Goal: Use online tool/utility: Utilize a website feature to perform a specific function

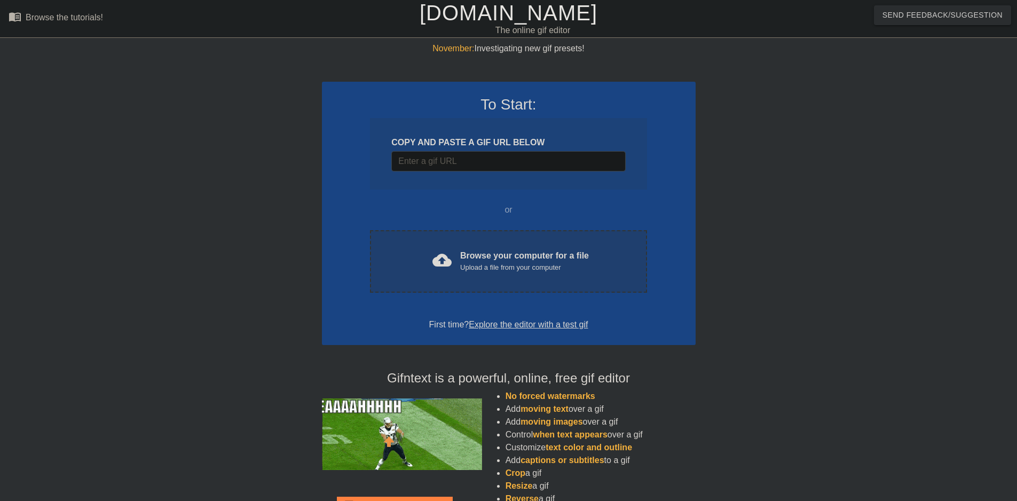
click at [501, 248] on div "cloud_upload Browse your computer for a file Upload a file from your computer C…" at bounding box center [508, 261] width 277 height 62
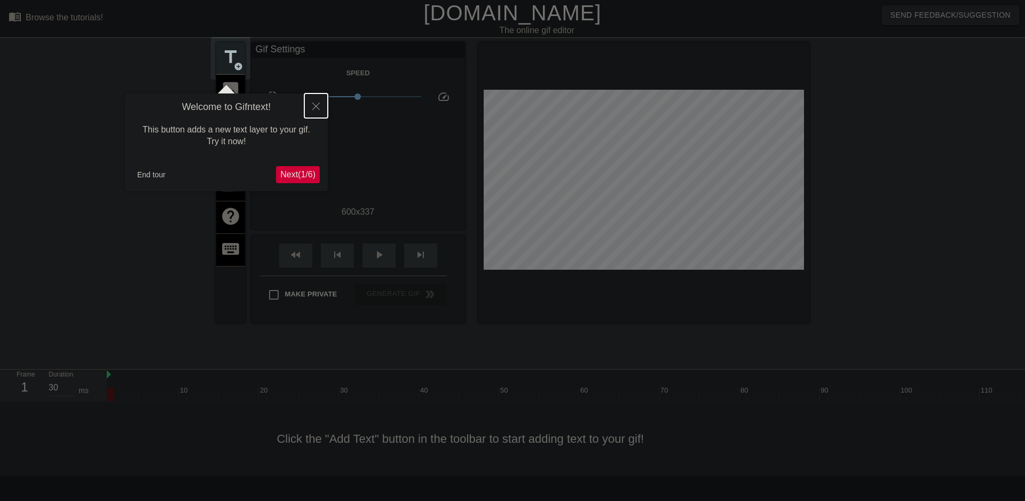
click at [319, 108] on button "Close" at bounding box center [315, 105] width 23 height 25
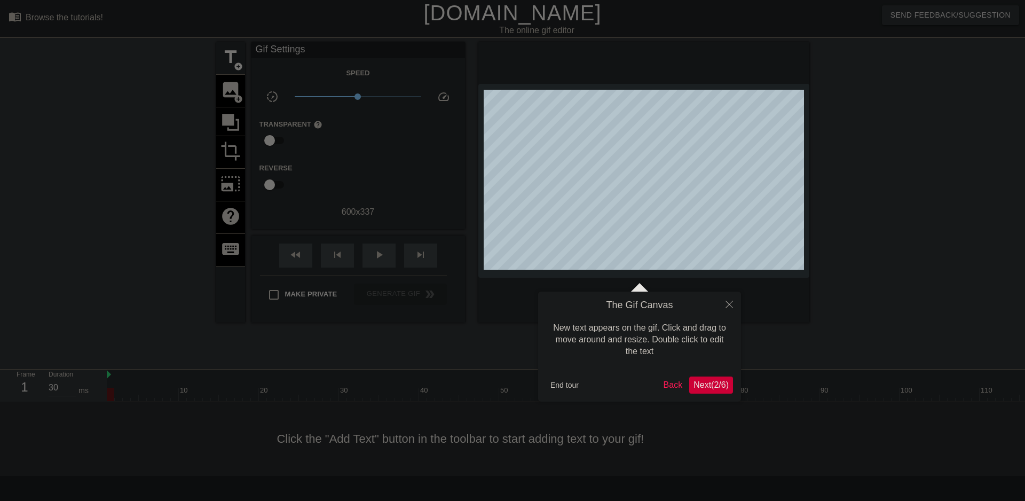
click at [233, 145] on div at bounding box center [512, 250] width 1025 height 501
click at [730, 304] on icon "Close" at bounding box center [728, 304] width 7 height 7
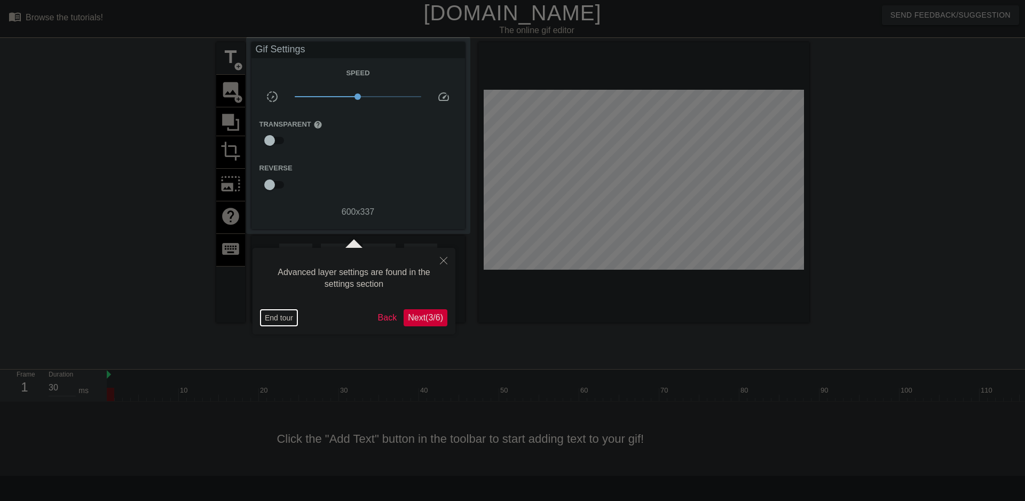
click at [282, 315] on button "End tour" at bounding box center [278, 318] width 37 height 16
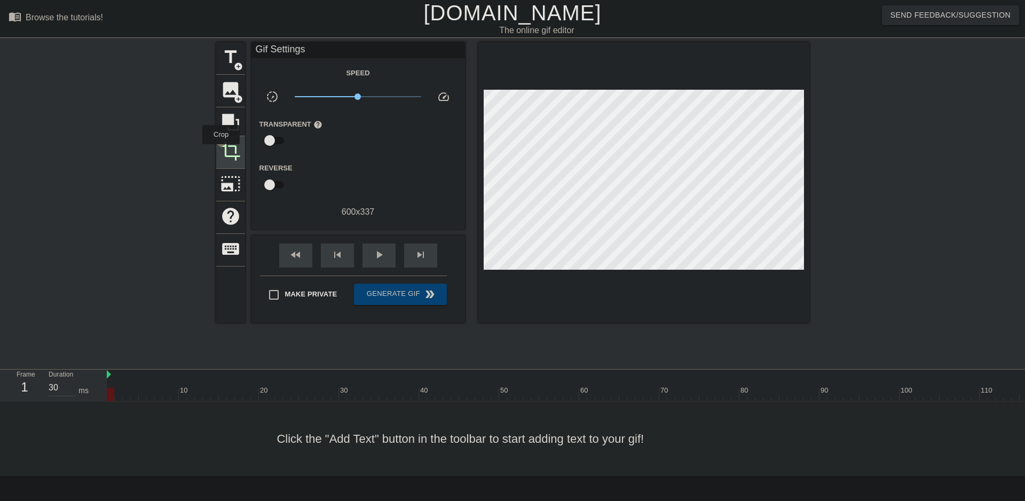
click at [221, 152] on span "crop" at bounding box center [230, 151] width 20 height 20
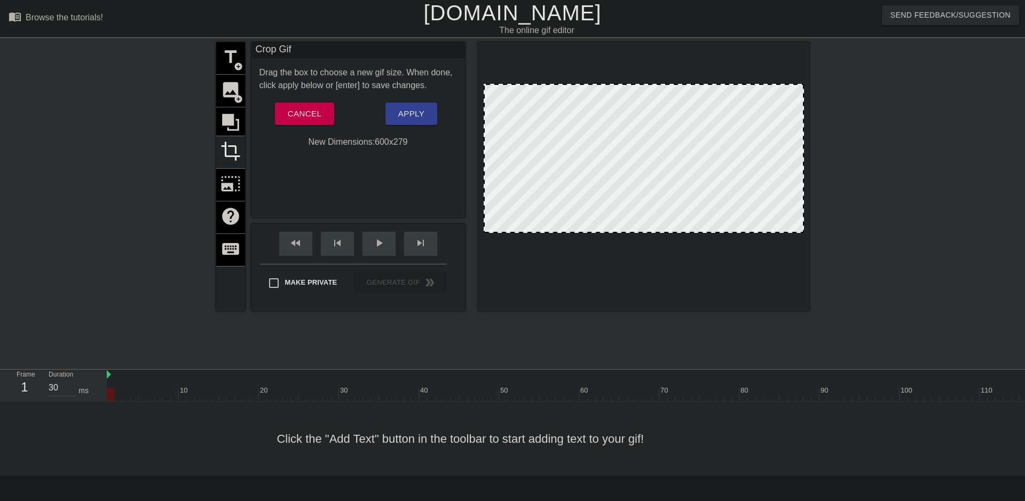
drag, startPoint x: 681, startPoint y: 263, endPoint x: 757, endPoint y: 232, distance: 81.9
click at [757, 232] on div at bounding box center [644, 231] width 318 height 5
click at [232, 64] on div "title add_circle image add_circle crop photo_size_select_large help keyboard" at bounding box center [230, 176] width 29 height 269
click at [416, 111] on span "Apply" at bounding box center [411, 114] width 26 height 14
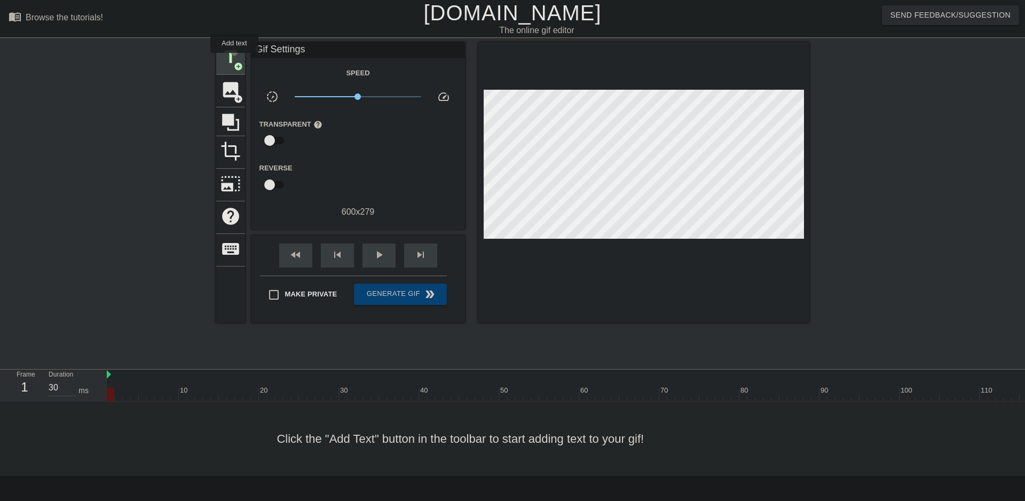
click at [235, 60] on span "title" at bounding box center [230, 57] width 20 height 20
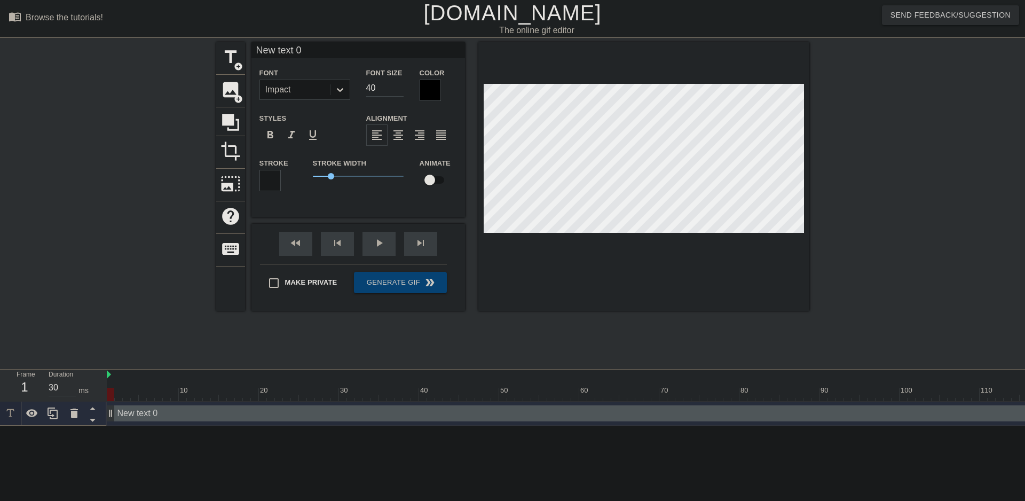
scroll to position [2, 2]
type input "N"
type textarea "N"
type input "NY"
type textarea "NY"
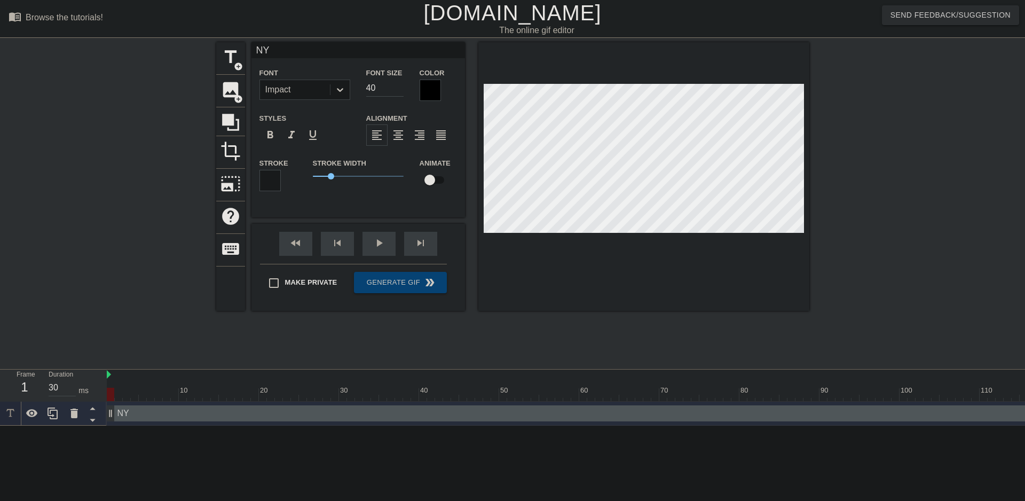
type input "NYT"
type textarea "NYT"
type input "NYTT"
type textarea "NYTT"
type input "NYTTF"
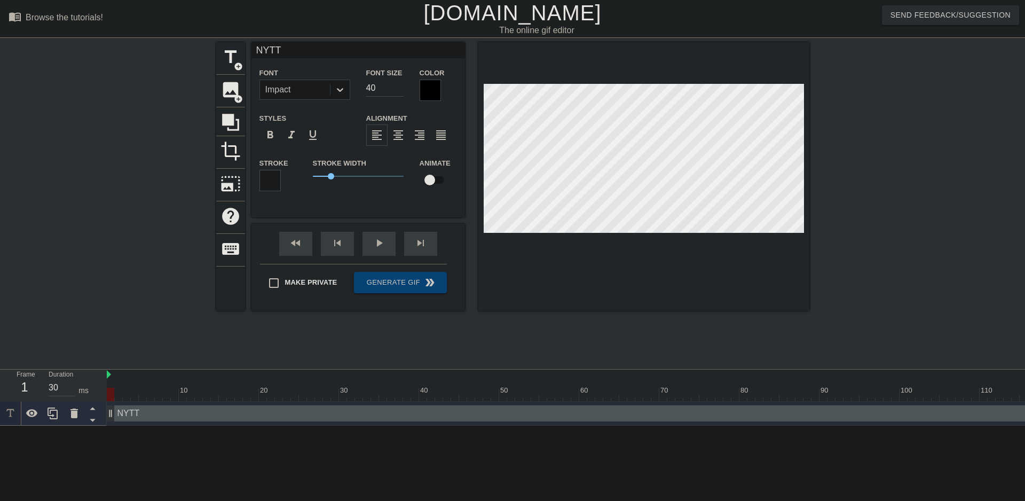
type textarea "NYTTF"
type input "NYTTFR"
type textarea "NYTTFR"
type input "NYTTFRF"
type textarea "NYTTFRF"
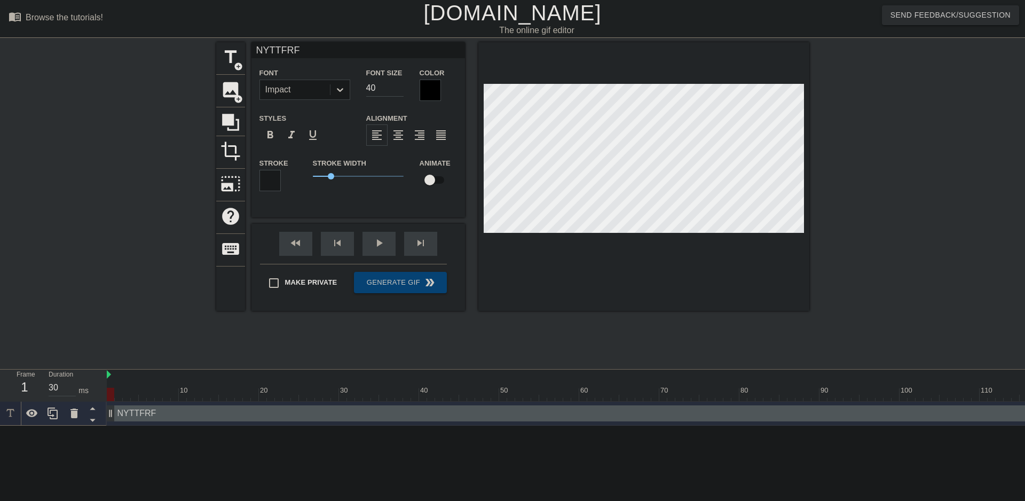
type input "NYTTFRFG"
type textarea "NYTTFRFG"
type input "NYTTFRFG"
type textarea "NYTTFRFG"
type input "NYTTFRFG H"
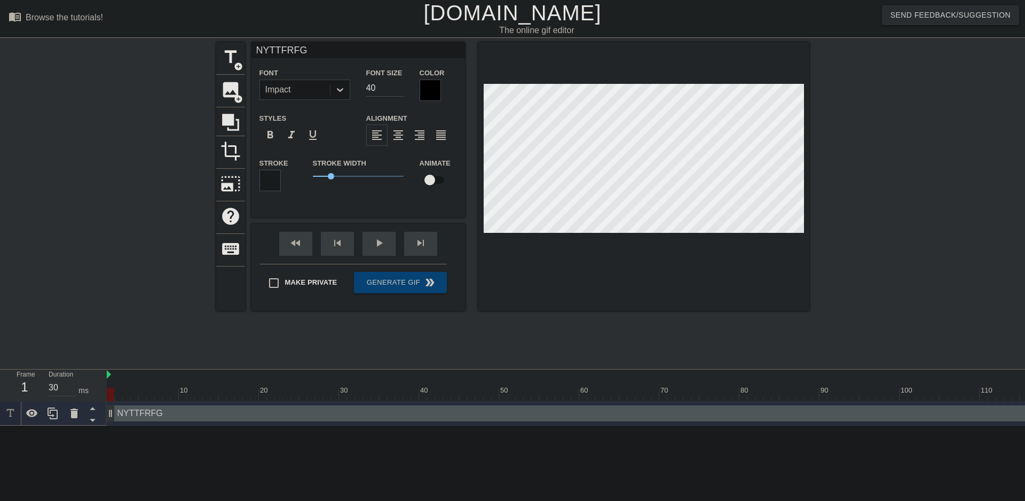
type textarea "NYTTFRFG H"
type input "NYTTFRFG HO"
type textarea "NYTTFRFG HO"
type input "NYTTFRFG HOW"
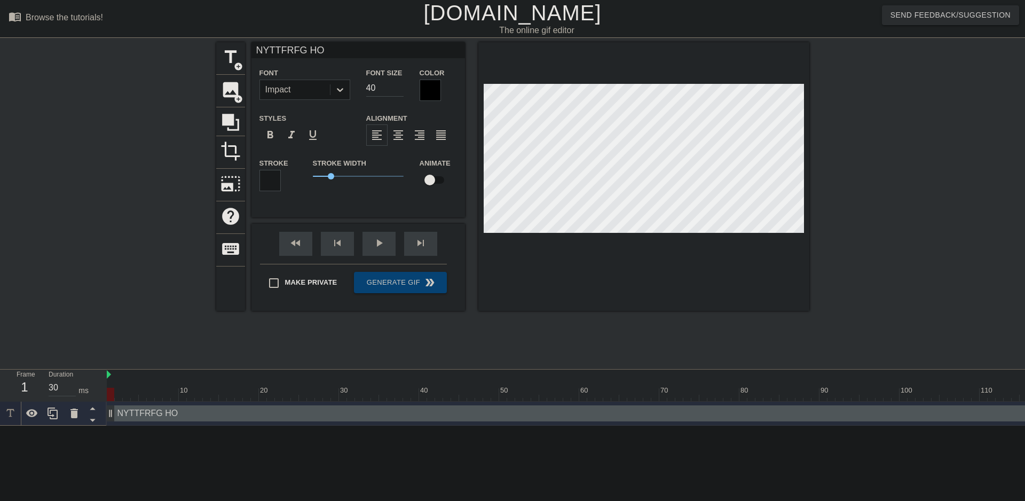
type textarea "NYTTFRFG HOW"
type input "NYTTFRFG HOW"
type textarea "NYTTFRFG HOW"
type input "NYTTFRFG HOW W"
type textarea "NYTTFRFG HOW W"
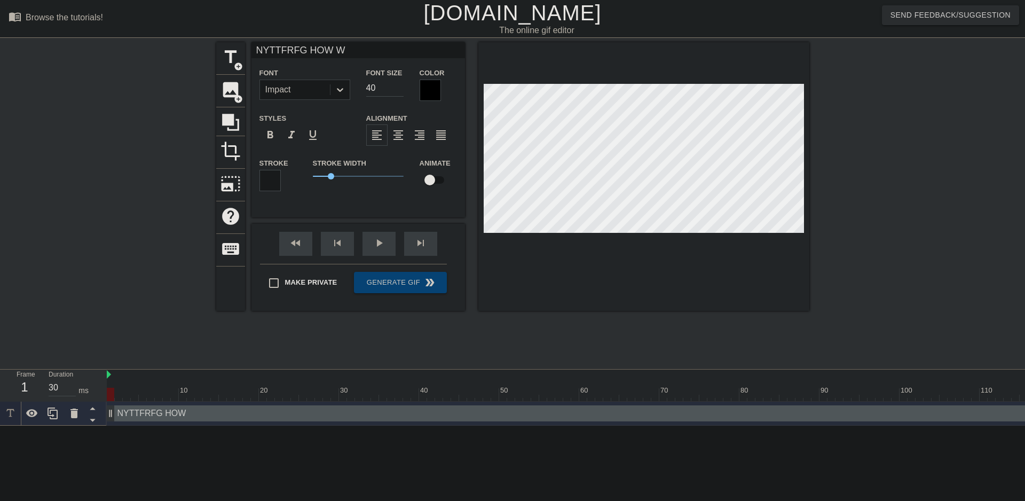
type input "NYTTFRFG HOW WE"
type textarea "NYTTFRFG HOW WE"
type input "NYTTFRFG HOW WE"
type textarea "NYTTFRFG HOW WE"
type input "NYTTFRFG HOW WE D"
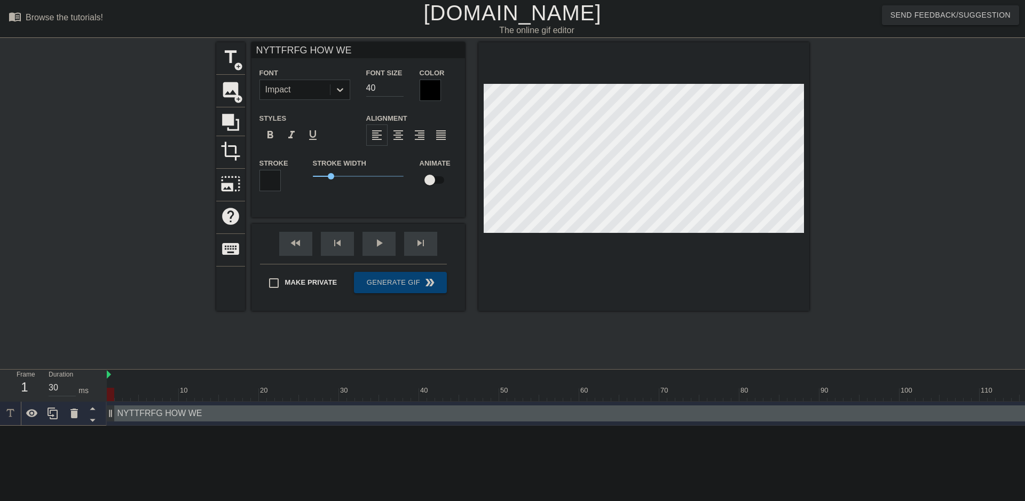
type textarea "NYTTFRFG HOW WE D"
type input "NYTTFRFG HOW WE DO"
type textarea "NYTTFRFG HOW WE DO"
type input "NYTTFRFG HOW WE DOI"
type textarea "NYTTFRFG HOW WE DOI"
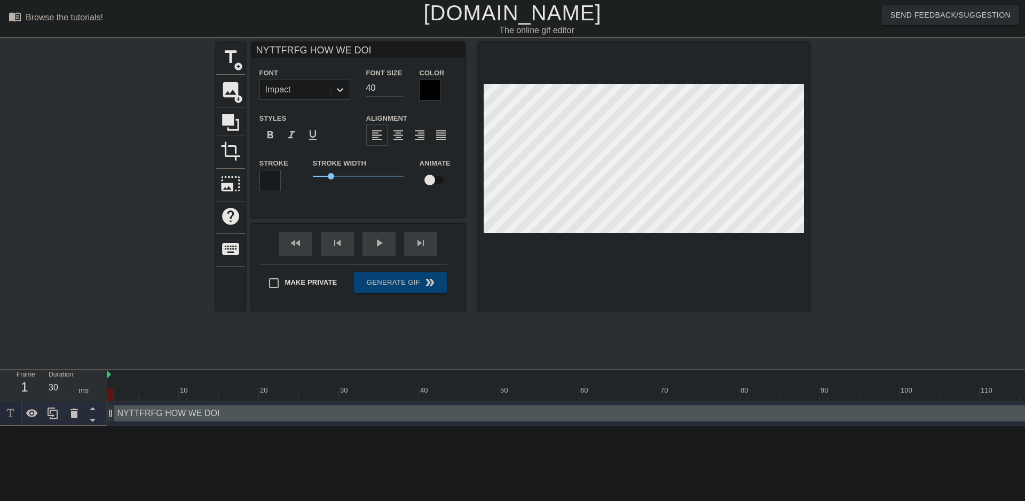
type input "NYTTFRFG HOW WE DOIN"
type textarea "NYTTFRFG HOW WE DOIN"
type input "NYTTFRFG HOW WE DOING"
type textarea "NYTTFRFG HOW WE DOING"
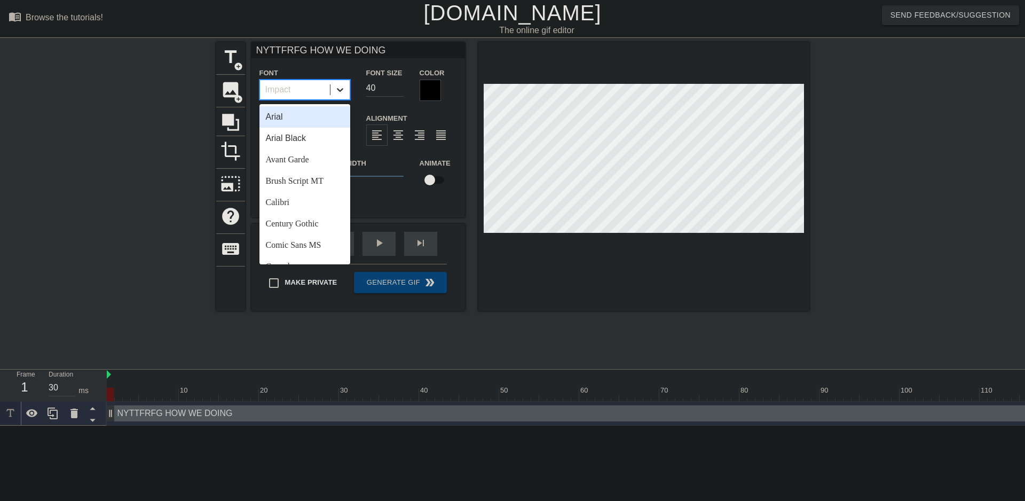
click at [336, 82] on div at bounding box center [339, 89] width 19 height 19
click at [314, 123] on div "Arial" at bounding box center [304, 116] width 91 height 21
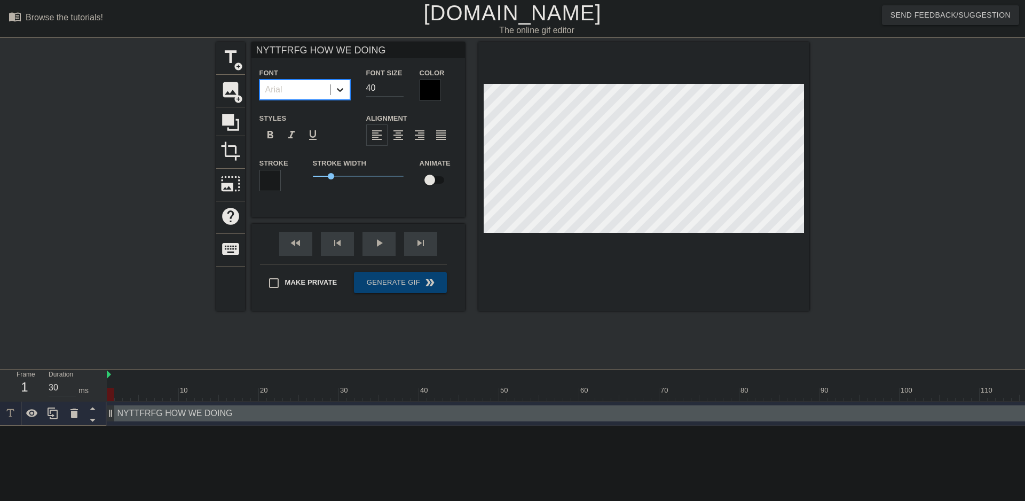
drag, startPoint x: 329, startPoint y: 89, endPoint x: 334, endPoint y: 92, distance: 6.0
click at [330, 90] on div "Arial" at bounding box center [304, 90] width 91 height 20
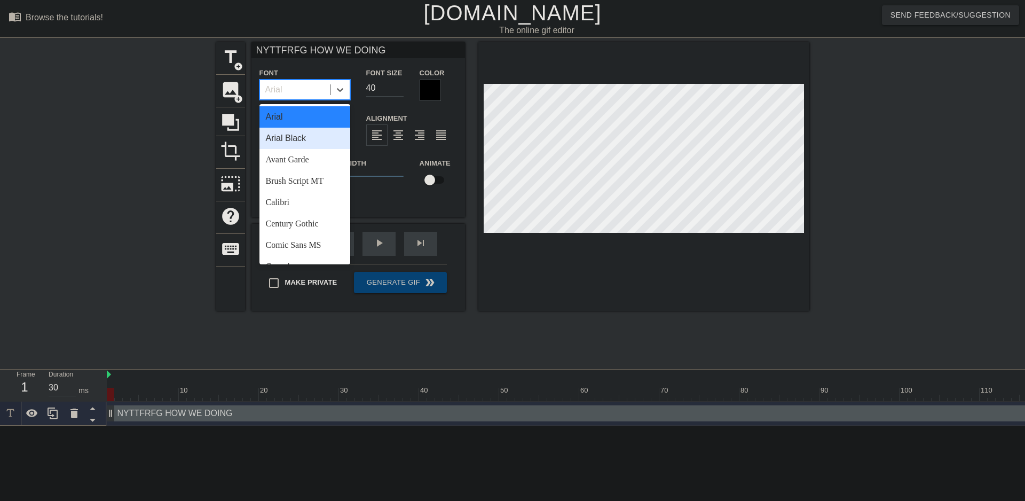
click at [306, 138] on div "Arial Black" at bounding box center [304, 138] width 91 height 21
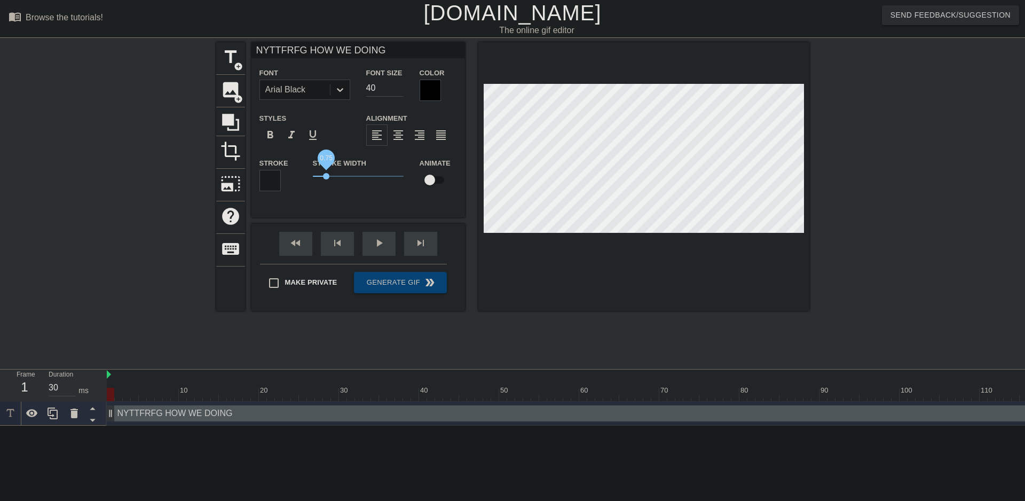
drag, startPoint x: 334, startPoint y: 174, endPoint x: 326, endPoint y: 175, distance: 8.1
click at [326, 175] on span "0.75" at bounding box center [326, 176] width 6 height 6
click at [809, 223] on div "title add_circle image add_circle crop photo_size_select_large help keyboard NY…" at bounding box center [512, 202] width 1025 height 320
click at [302, 52] on input "NYTTFRFG HOW WE DOING" at bounding box center [358, 50] width 214 height 16
click at [389, 48] on input "NYTTFRFG, HOW WE DOING" at bounding box center [358, 50] width 214 height 16
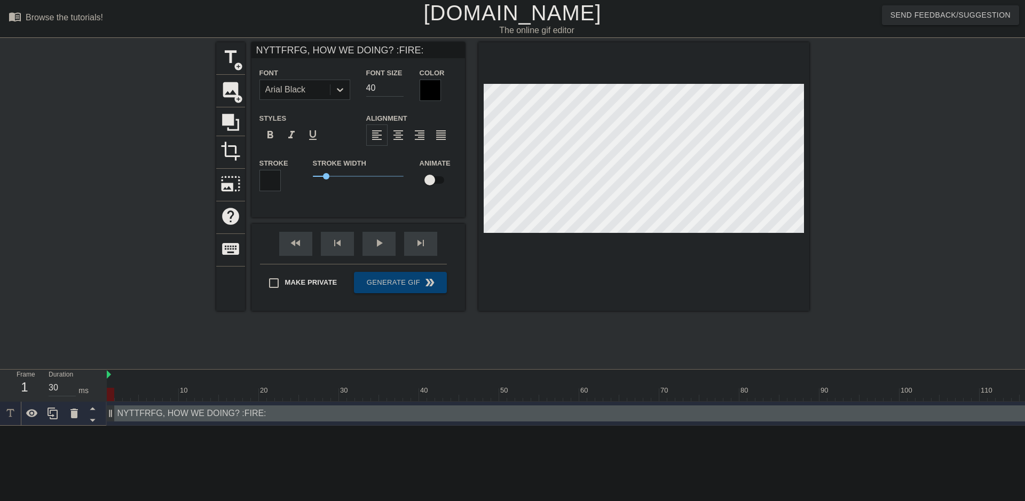
type input "NYTTFRFG, HOW WE DOING? :FIRE:"
click at [914, 165] on div at bounding box center [902, 202] width 160 height 320
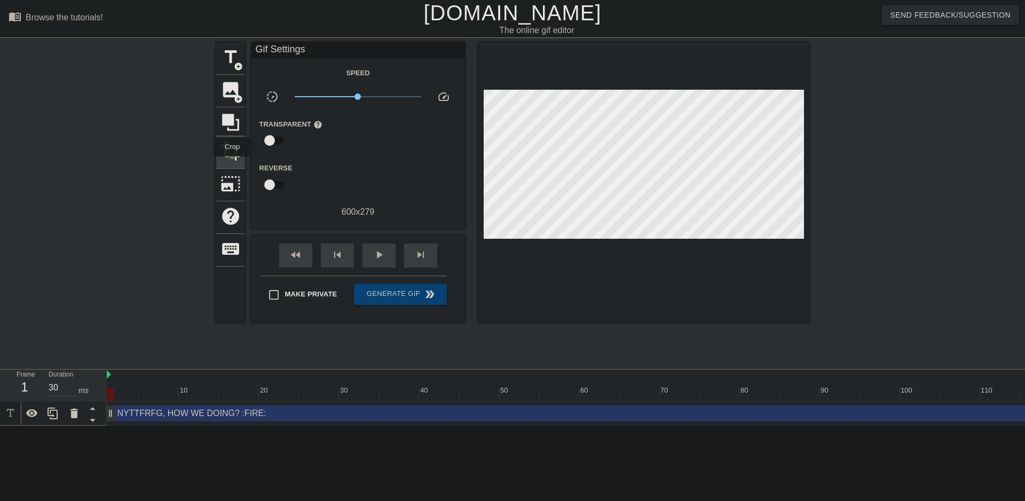
click at [232, 157] on span "crop" at bounding box center [230, 151] width 20 height 20
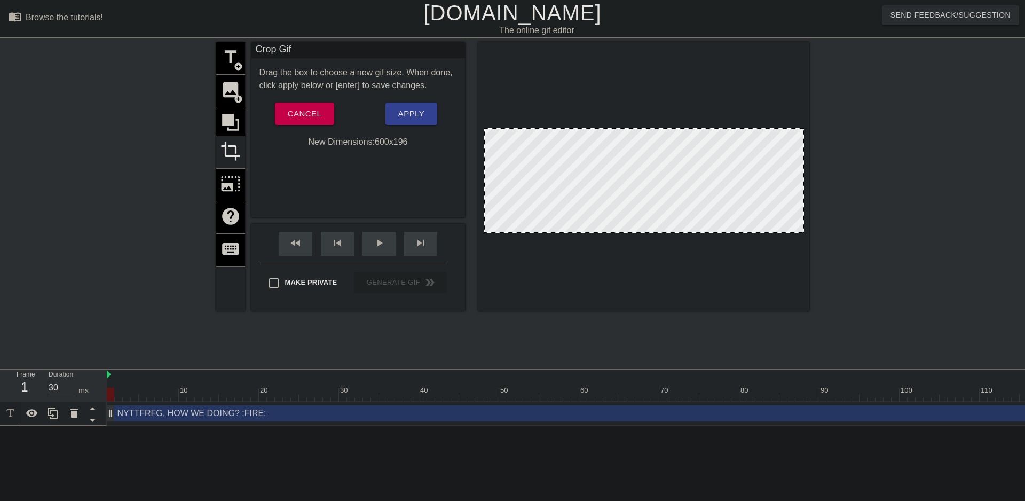
drag, startPoint x: 672, startPoint y: 86, endPoint x: 679, endPoint y: 131, distance: 44.9
click at [701, 148] on div at bounding box center [644, 180] width 320 height 105
click at [921, 200] on div at bounding box center [902, 202] width 160 height 320
click at [405, 116] on span "Apply" at bounding box center [411, 114] width 26 height 14
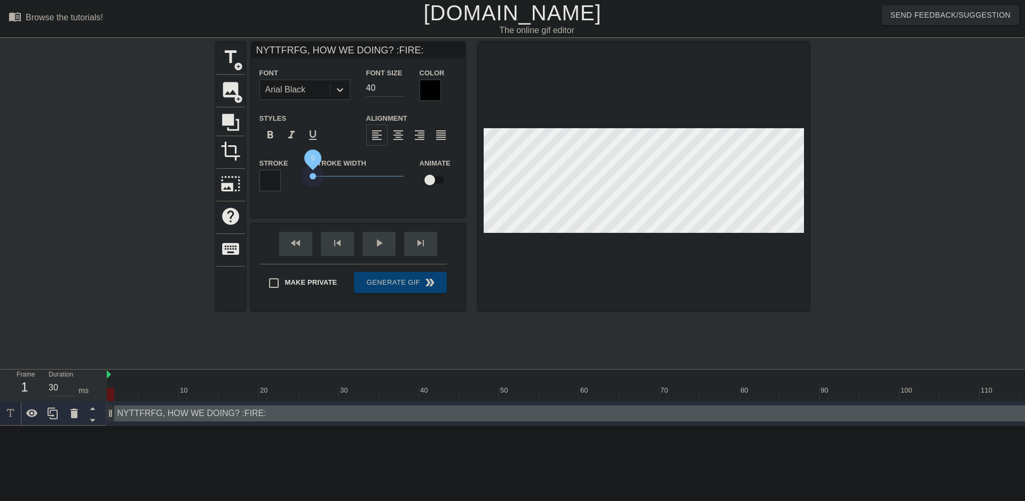
drag, startPoint x: 322, startPoint y: 172, endPoint x: 273, endPoint y: 173, distance: 49.1
click at [273, 173] on div "Stroke Stroke Width 0 Animate" at bounding box center [358, 178] width 214 height 44
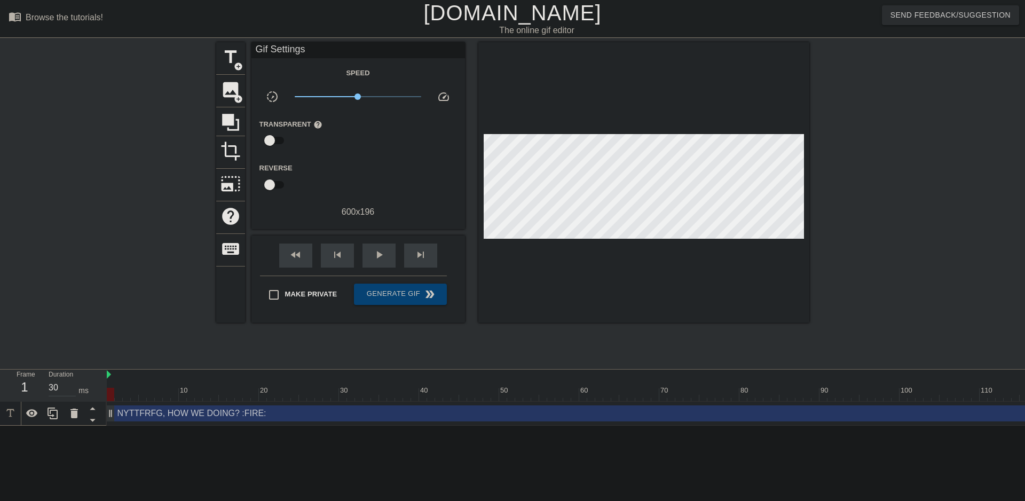
click at [895, 182] on div at bounding box center [902, 202] width 160 height 320
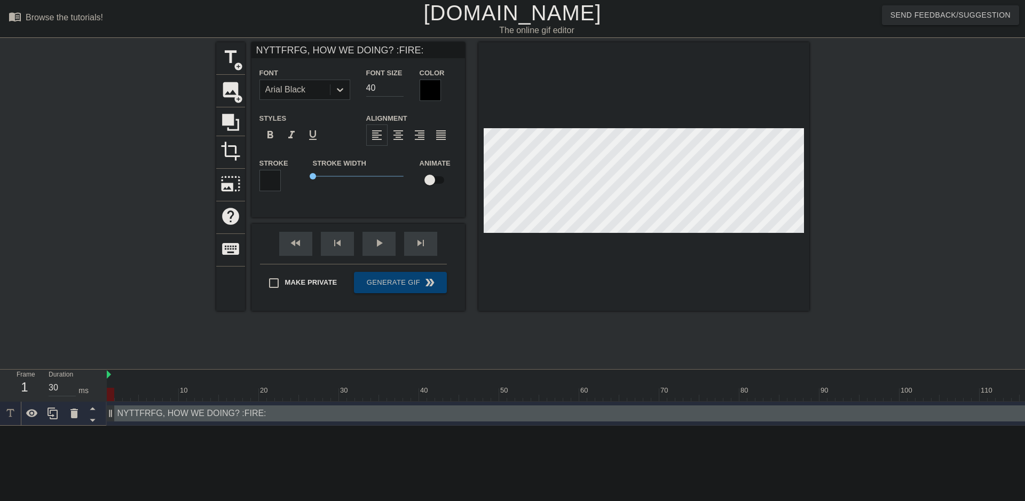
click at [974, 187] on div at bounding box center [902, 202] width 160 height 320
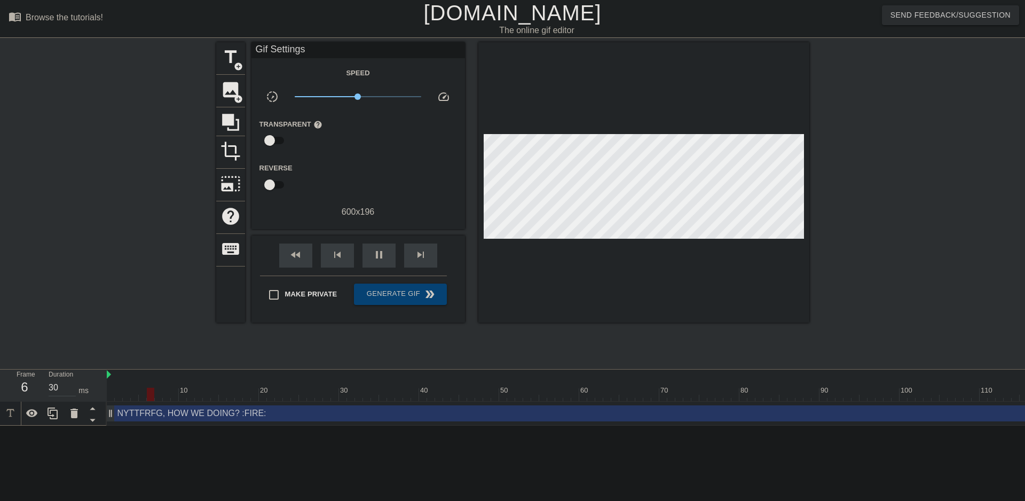
click at [519, 24] on div "The online gif editor" at bounding box center [537, 30] width 380 height 13
click at [521, 12] on link "[DOMAIN_NAME]" at bounding box center [512, 12] width 178 height 23
type input "30"
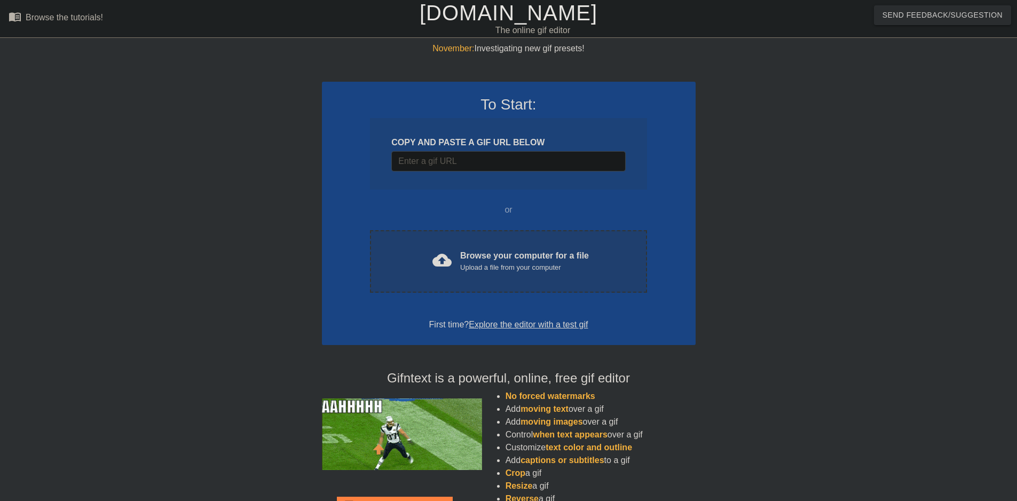
click at [444, 254] on span "cloud_upload" at bounding box center [441, 259] width 19 height 19
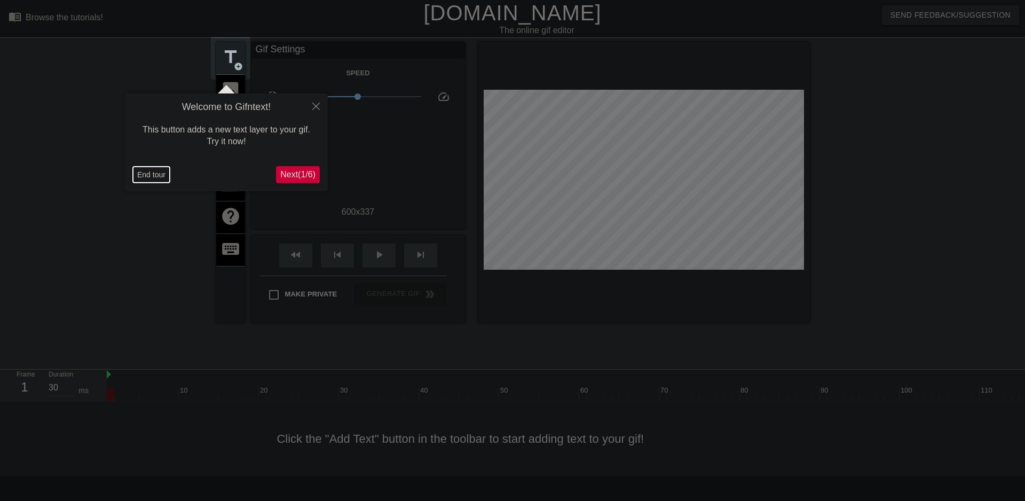
click at [147, 172] on button "End tour" at bounding box center [151, 175] width 37 height 16
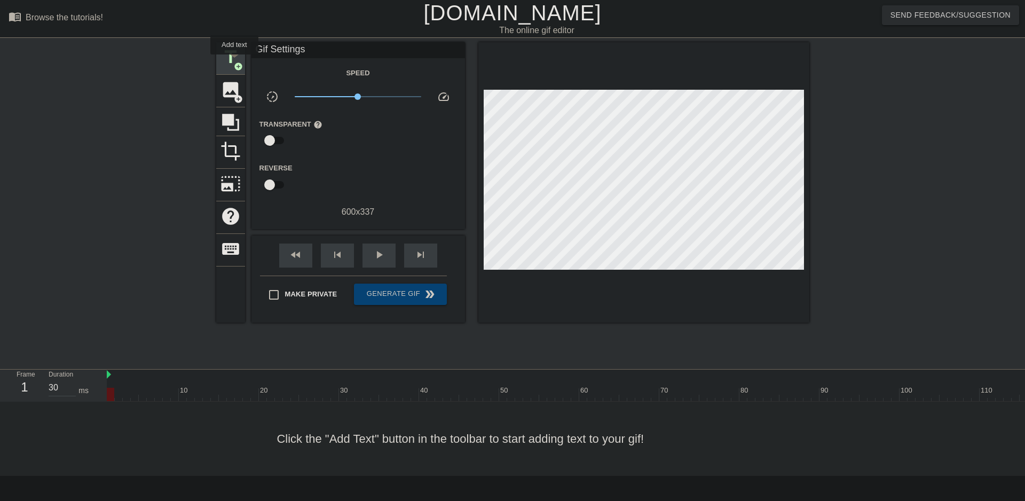
click at [234, 62] on span "add_circle" at bounding box center [238, 66] width 9 height 9
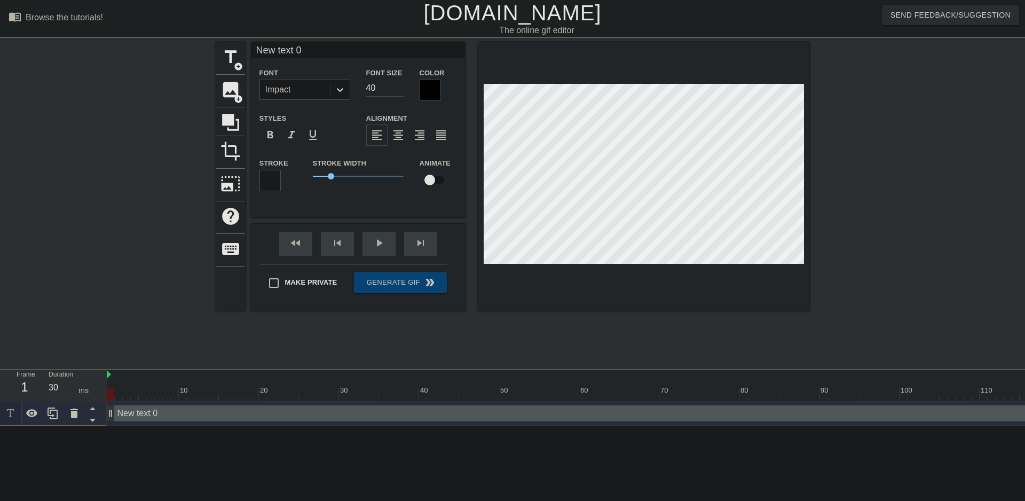
click at [298, 88] on div "Impact" at bounding box center [295, 89] width 70 height 19
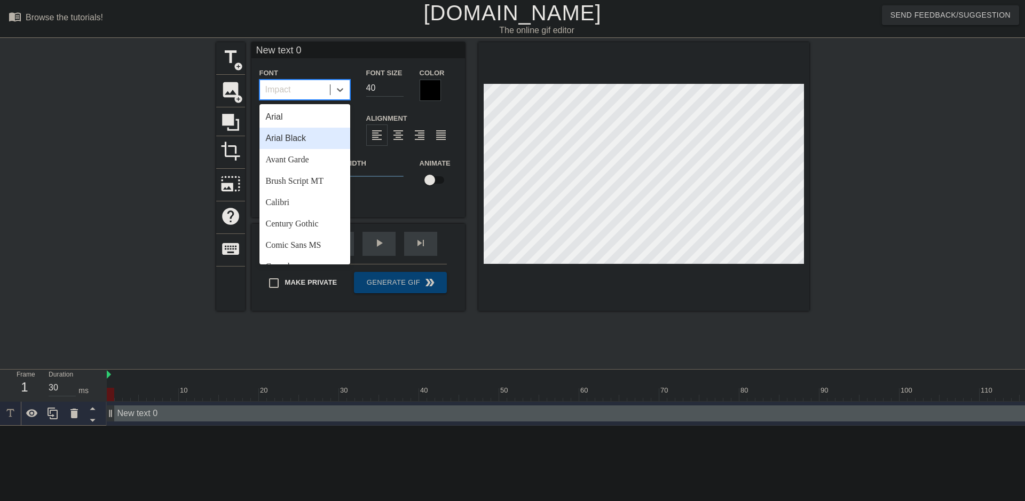
click at [307, 140] on div "Arial Black" at bounding box center [304, 138] width 91 height 21
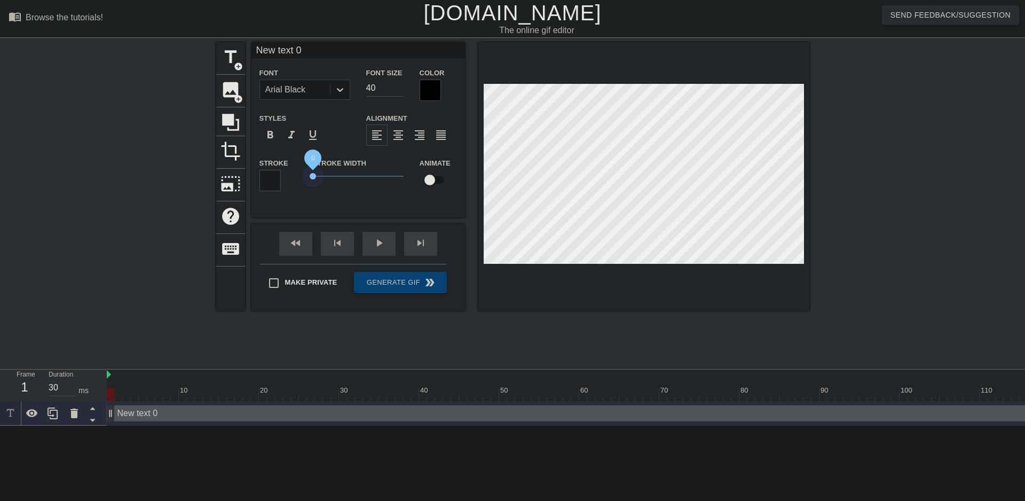
drag, startPoint x: 327, startPoint y: 171, endPoint x: 256, endPoint y: 171, distance: 71.0
click at [256, 172] on div "Stroke Stroke Width 0 Animate" at bounding box center [358, 178] width 214 height 44
click at [351, 177] on div "title add_circle image add_circle crop photo_size_select_large help keyboard Ne…" at bounding box center [512, 176] width 593 height 269
type input "N"
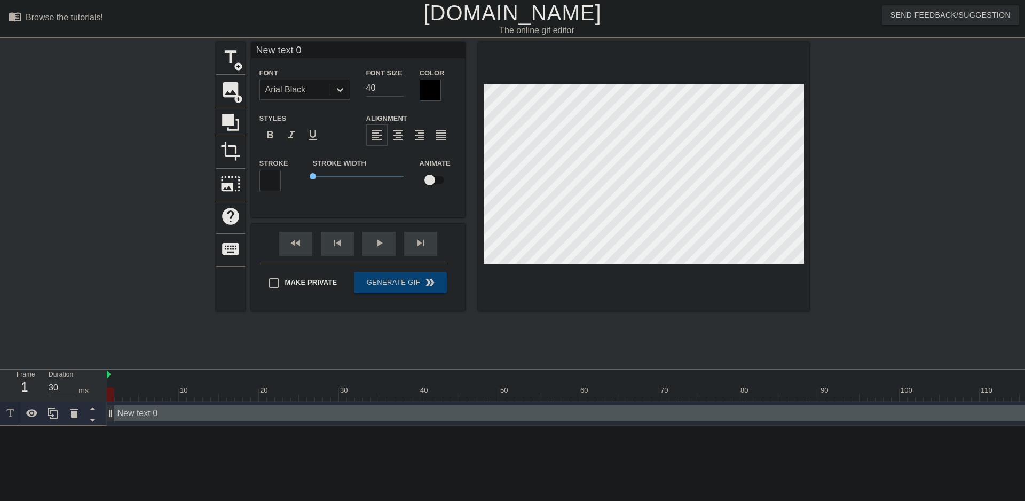
type textarea "N"
type input "NY"
type textarea "NY"
type input "NYT"
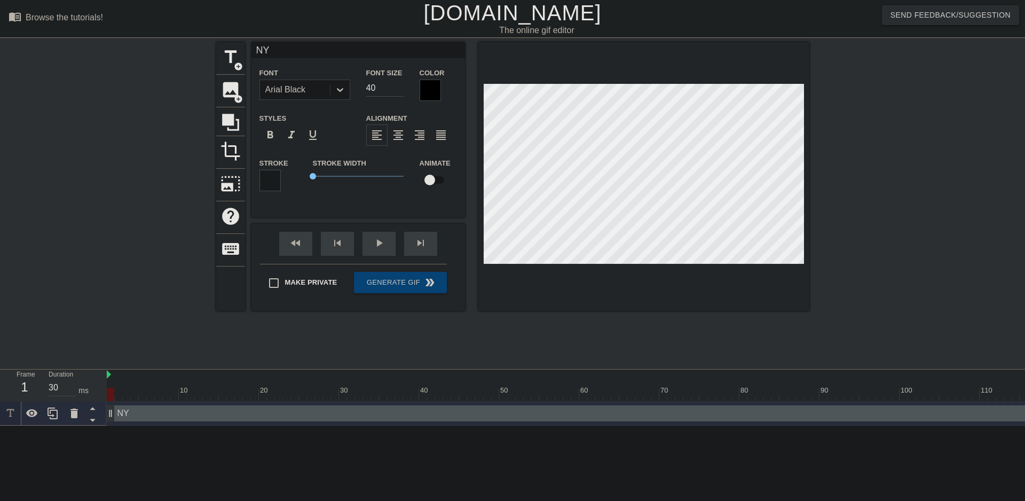
type textarea "NYT"
type input "NYTT"
type textarea "NYTT"
type input "NYTTF"
type textarea "NYTTF"
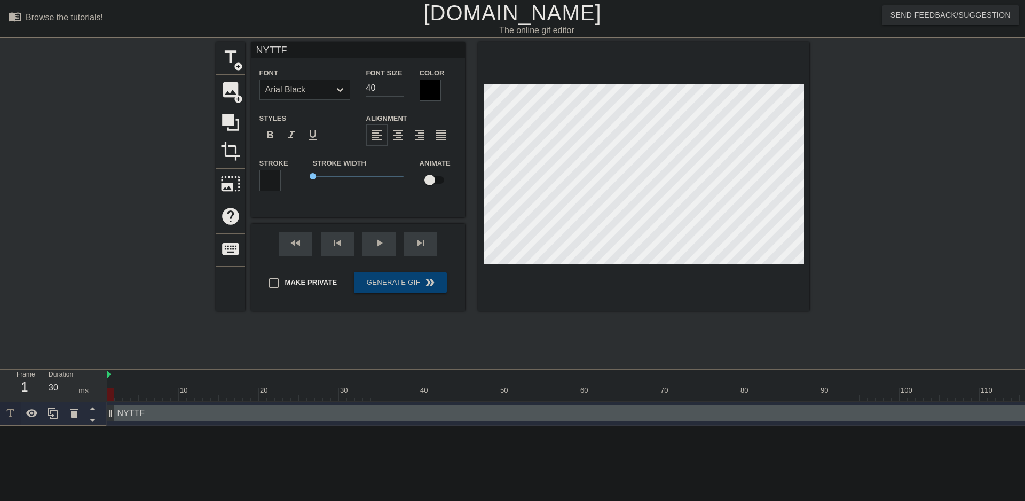
type input "NYTTFR"
type textarea "NYTTFR"
type input "NYTTFRF"
type textarea "NYTTFRF"
type input "NYTTFRFG"
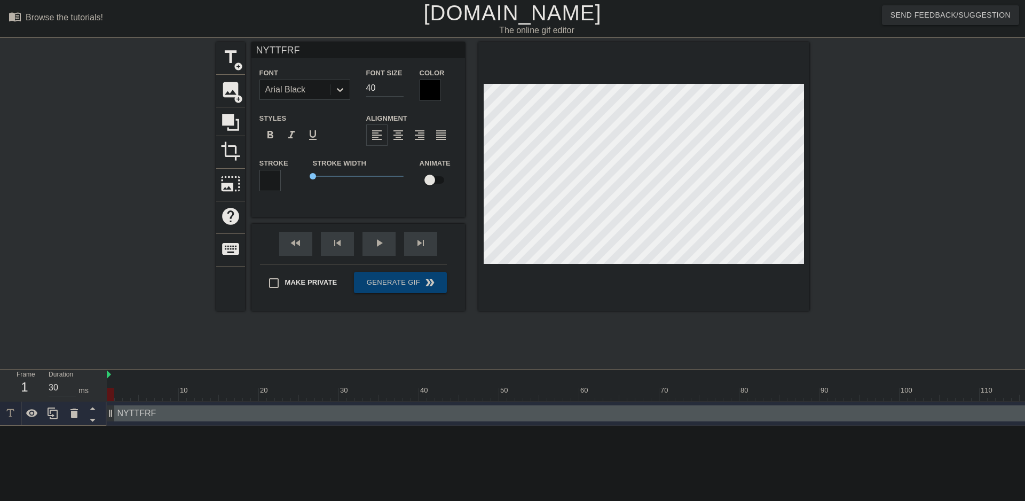
type textarea "NYTTFRFG"
type input "NYTTFRFG"
type textarea "NYTTFRFG"
type input "NYTTFRFG H"
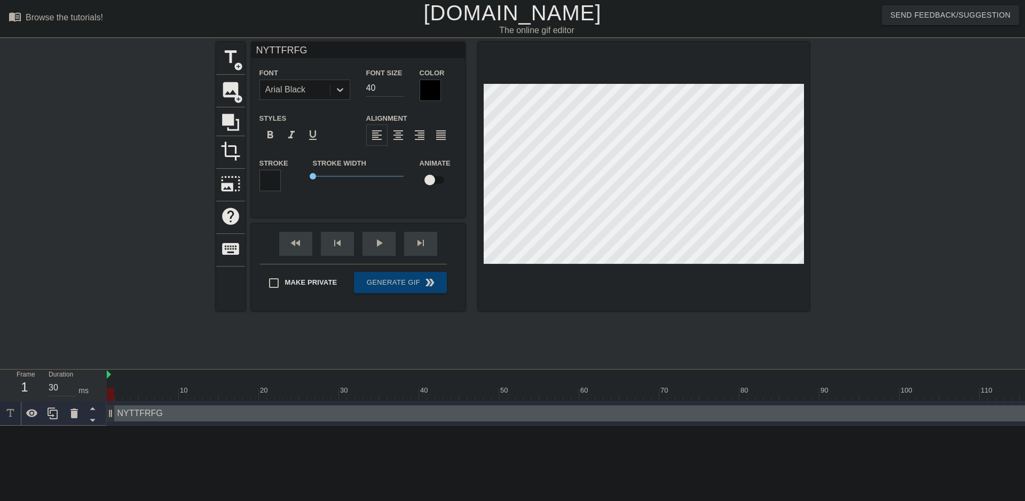
type textarea "NYTTFRFG H"
type input "NYTTFRFG HI"
type textarea "NYTTFRFG HI"
type input "NYTTFRFG H"
type textarea "NYTTFRFG H"
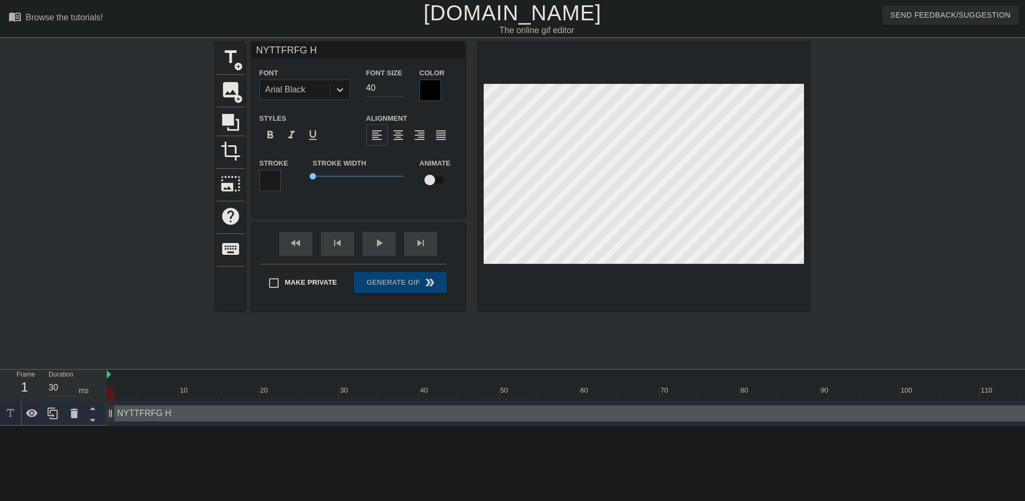
type input "NYTTFRFG HO"
type textarea "NYTTFRFG HO"
type input "NYTTFRFG HOW"
type textarea "NYTTFRFG HOW"
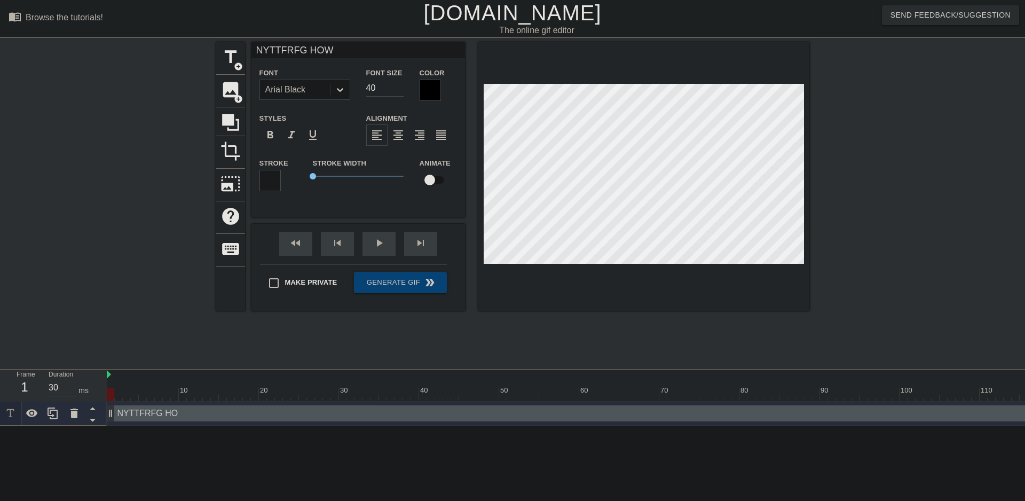
type input "NYTTFRFG HOW"
type textarea "NYTTFRFG HOW"
type input "NYTTFRFG HOW W"
type textarea "NYTTFRFG HOW W"
type input "NYTTFRFG HOW"
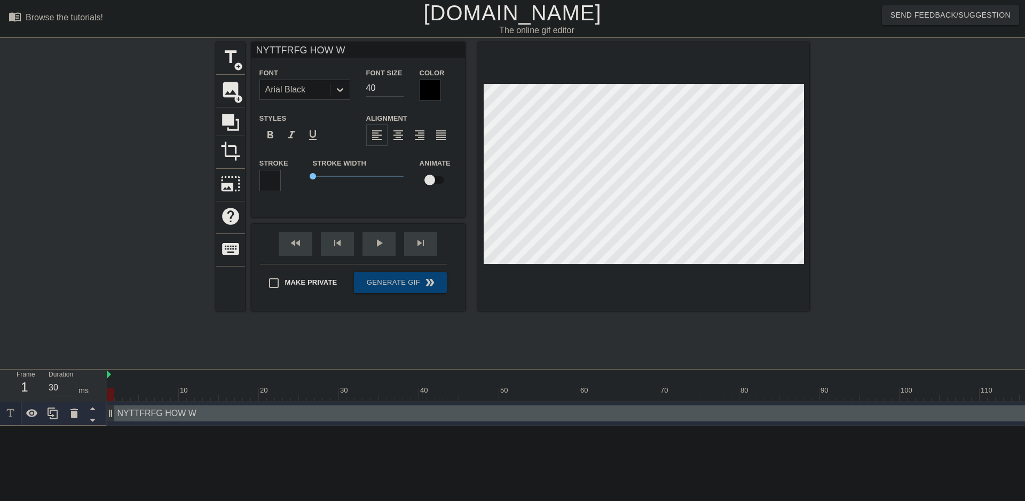
type textarea "NYTTFRFG HOW"
type input "NYTTFRFG HOW"
type textarea "NYTTFRFG HOW"
type input "NYTTFRFG HO"
type textarea "NYTTFRFG HO"
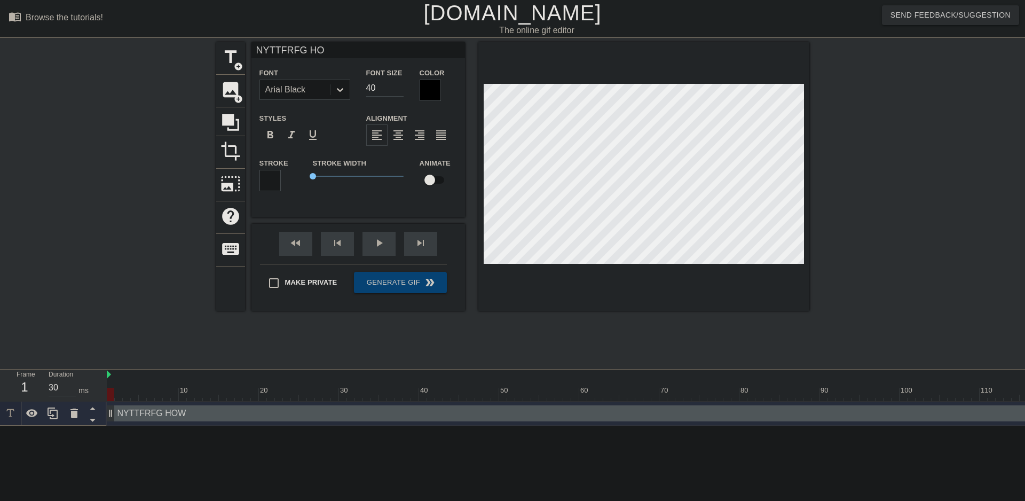
type input "NYTTFRFG H"
type textarea "NYTTFRFG H"
type input "NYTTFRFG"
type textarea "NYTTFRFG"
type input "NYTTFRFG"
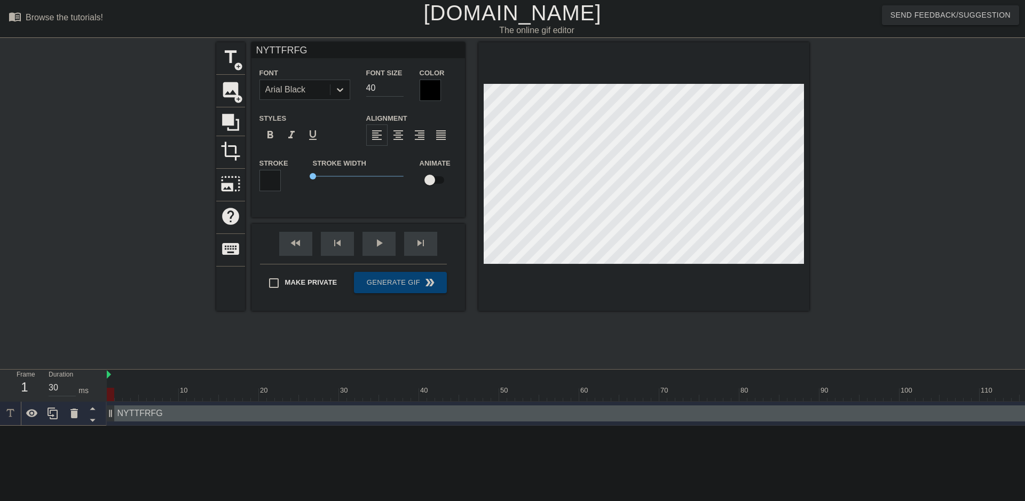
type textarea "NYTTFRFG"
type input "NYTTFRFG,"
type textarea "NYTTFRFG,"
type input "NYTTFRFG,"
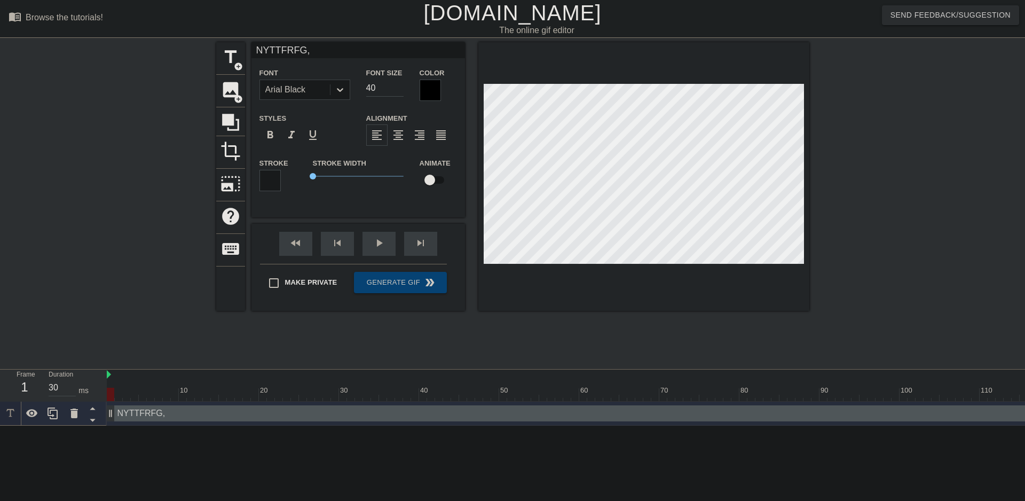
type textarea "NYTTFRFG,"
type input "NYTTFRFG, F"
type textarea "NYTTFRFG, F"
type input "NYTTFRFG,"
type textarea "NYTTFRFG,"
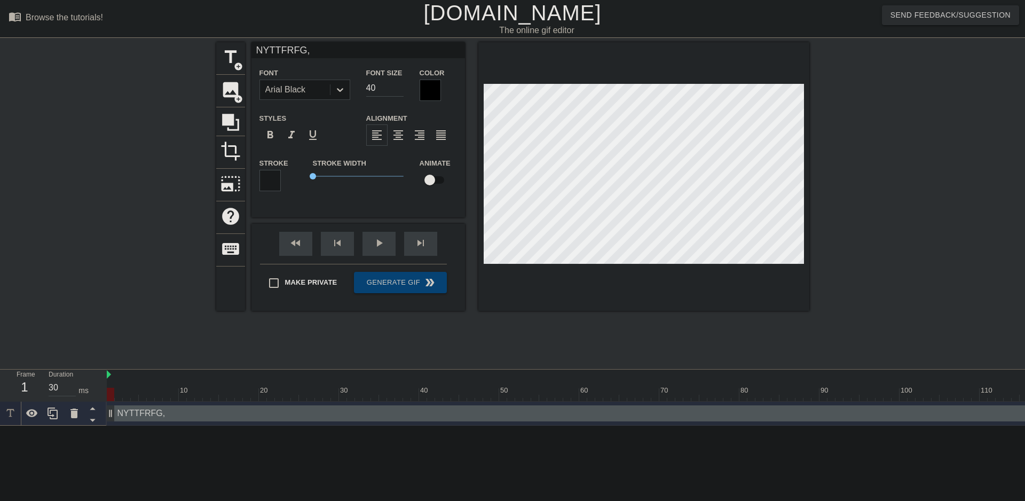
type input "NYTTFRFG, H"
type textarea "NYTTFRFG, H"
type input "NYTTFRFG, HO"
type textarea "NYTTFRFG, HO"
type input "NYTTFRFG, HOW"
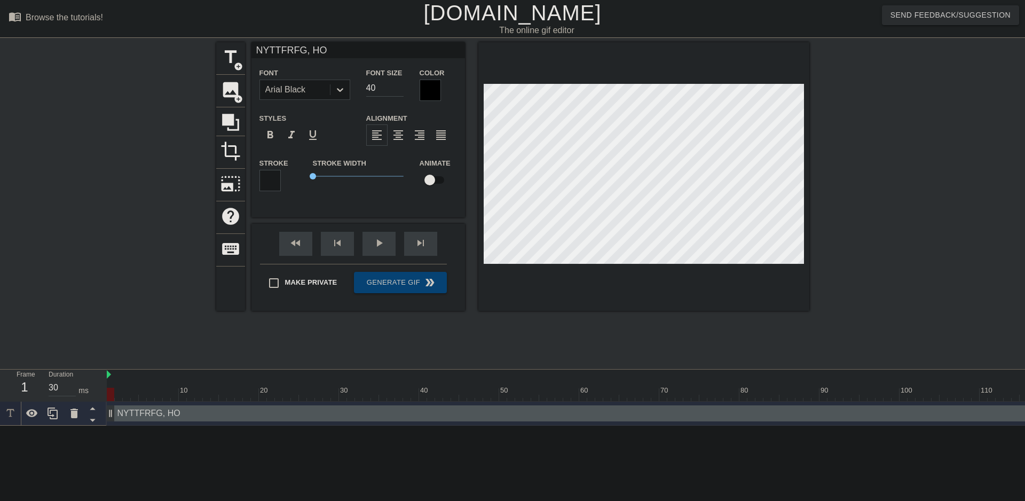
type textarea "NYTTFRFG, HOW"
type input "NYTTFRFG, HOW"
type textarea "NYTTFRFG, HOW"
type input "NYTTFRFG, HOW W"
type textarea "NYTTFRFG, HOW W"
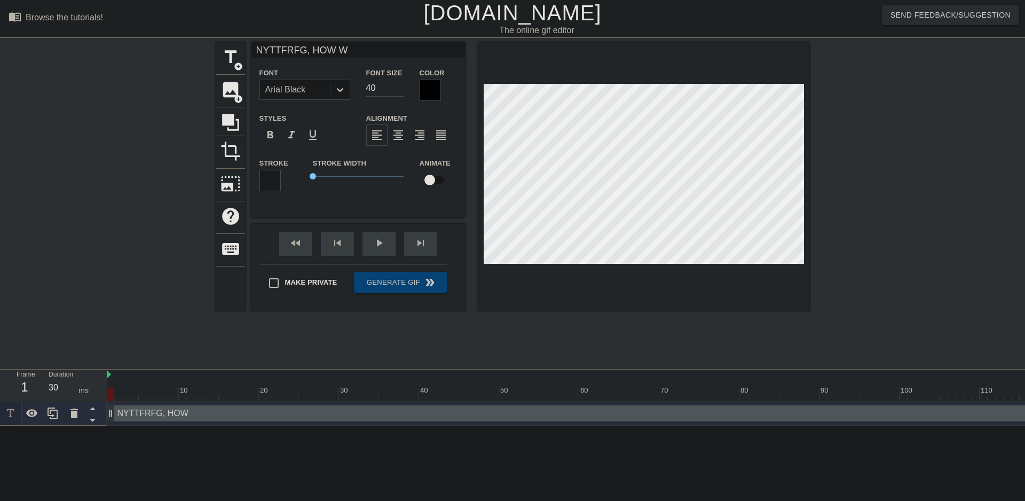
type input "NYTTFRFG, HOW WE"
type textarea "NYTTFRFG, HOW WE"
type input "NYTTFRFG, HOW WE"
type textarea "NYTTFRFG, HOW WE"
type input "NYTTFRFG, HOW WE D"
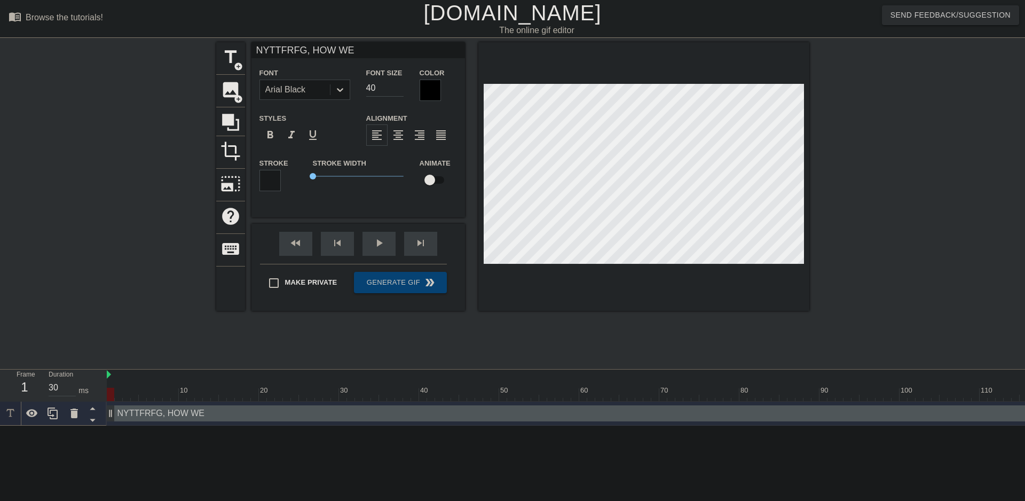
type textarea "NYTTFRFG, HOW WE D"
type input "NYTTFRFG, HOW WE DO"
type textarea "NYTTFRFG, HOW WE DO"
type input "NYTTFRFG, HOW WE DOI"
type textarea "NYTTFRFG, HOW WE DOI"
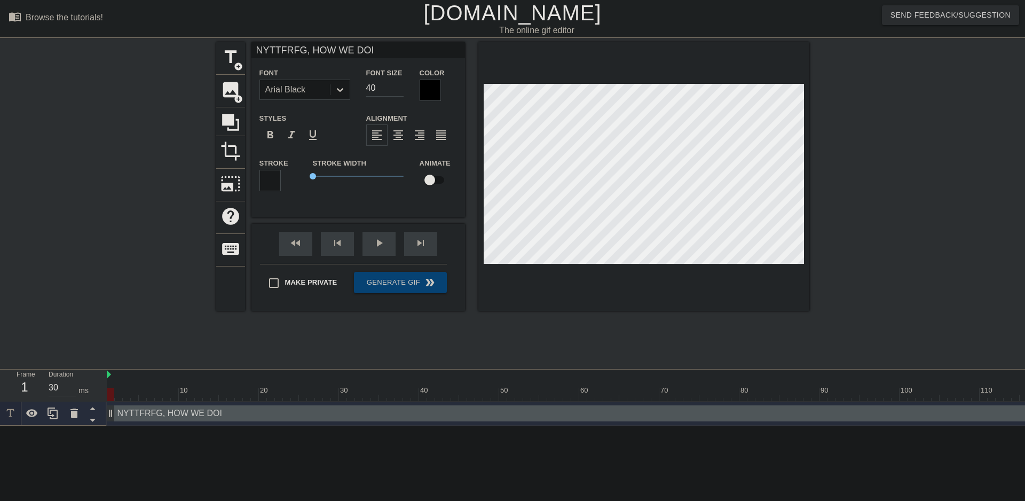
type input "NYTTFRFG, HOW WE DOIN"
type textarea "NYTTFRFG, HOW WE DOIN"
type input "NYTTFRFG, HOW WE DOING"
type textarea "NYTTFRFG, HOW WE DOING"
type input "NYTTFRFG, HOW WE DOING?"
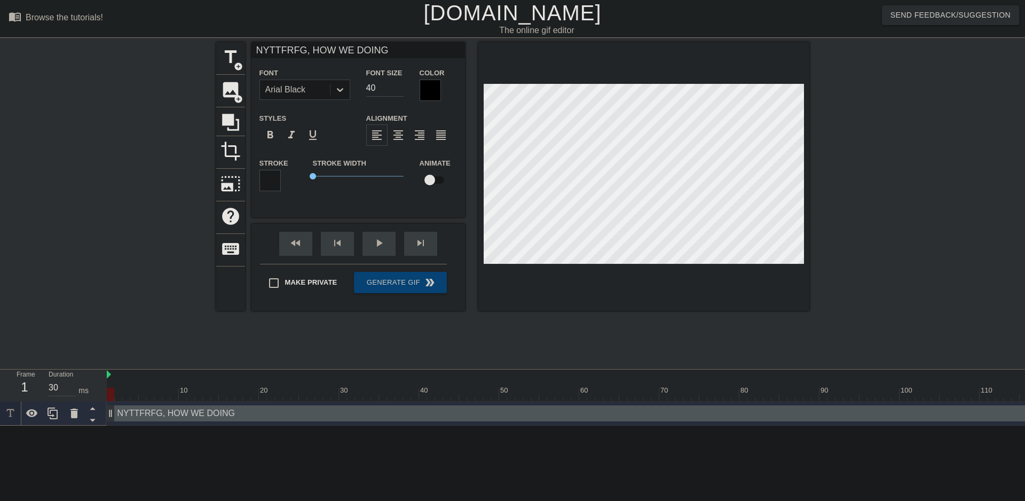
type textarea "NYTTFRFG, HOW WE DOING?"
type input "NYTTFRFG, HOW WE DOING?"
type textarea "NYTTFRFG, HOW WE DOING?"
type input "NYTTFRFG, HOW WE DOING? :"
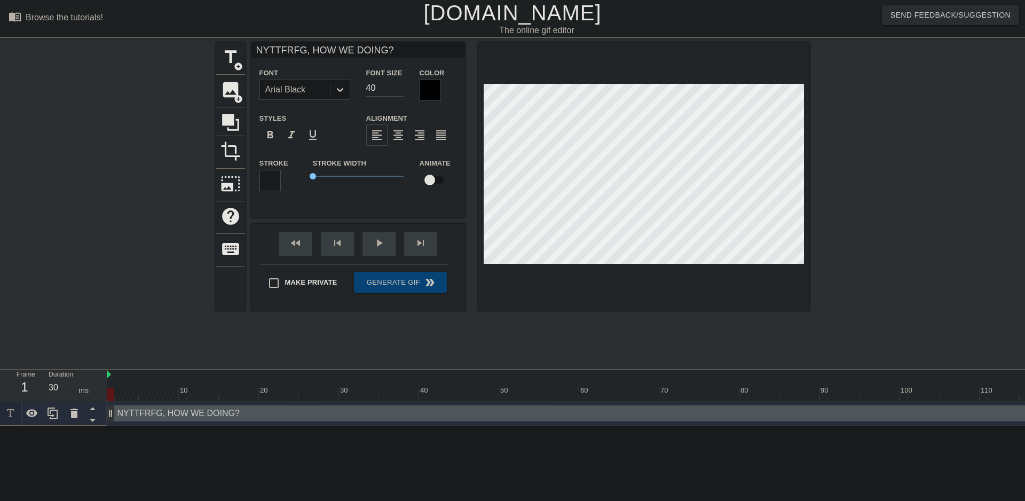
type textarea "NYTTFRFG, HOW WE DOING? :"
type input "NYTTFRFG, HOW WE DOING? :F"
type textarea "NYTTFRFG, HOW WE DOING? :F"
type input "NYTTFRFG, HOW WE DOING? :FI"
type textarea "NYTTFRFG, HOW WE DOING? :FI"
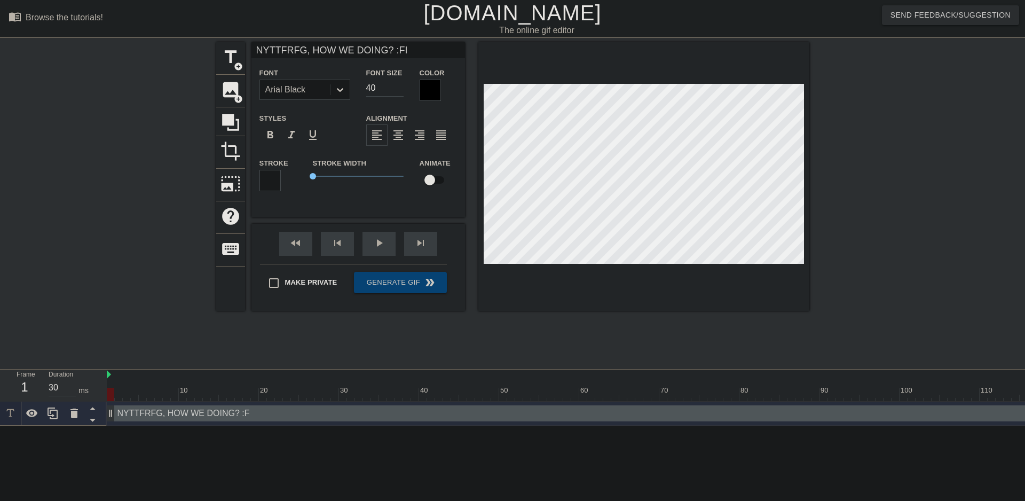
type input "NYTTFRFG, HOW WE DOING? :FIR"
type textarea "NYTTFRFG, HOW WE DOING? :FIR"
type input "NYTTFRFG, HOW WE DOING? :FIRE"
type textarea "NYTTFRFG, HOW WE DOING? :FIRE"
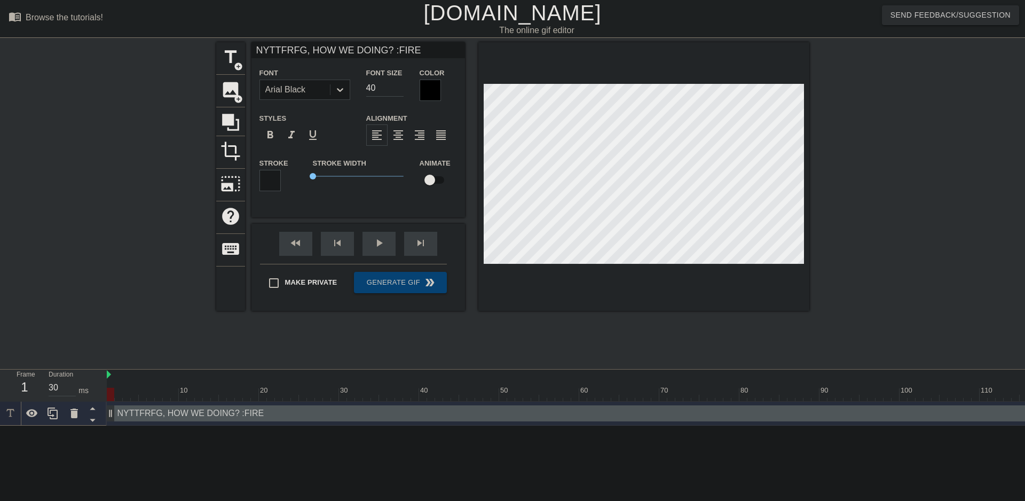
type input "NYTTFRFG, HOW WE DOING? :FIR"
type textarea "NYTTFRFG, HOW WE DOING? :FIR"
type input "NYTTFRFG, HOW WE DOING? :FI"
type textarea "NYTTFRFG, HOW WE DOING? :FI"
type input "NYTTFRFG, HOW WE DOING? :FI:"
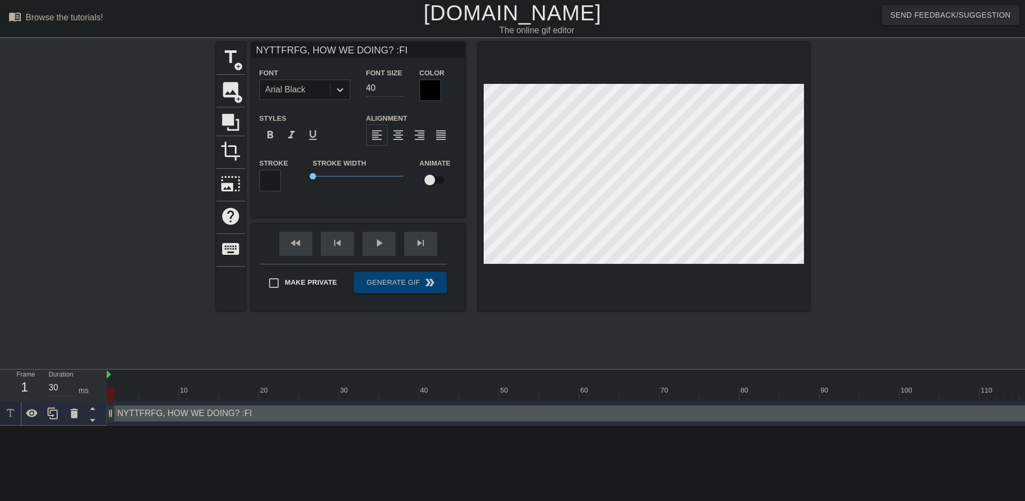
type textarea "NYTTFRFG, HOW WE DOING? :FI:"
type input "NYTTFRFG, HOW WE DOING? :FI:F"
type textarea "NYTTFRFG, HOW WE DOING? :FI:F"
type input "NYTTFRFG, HOW WE DOING? :FI:FI"
type textarea "NYTTFRFG, HOW WE DOING? :FI:FI"
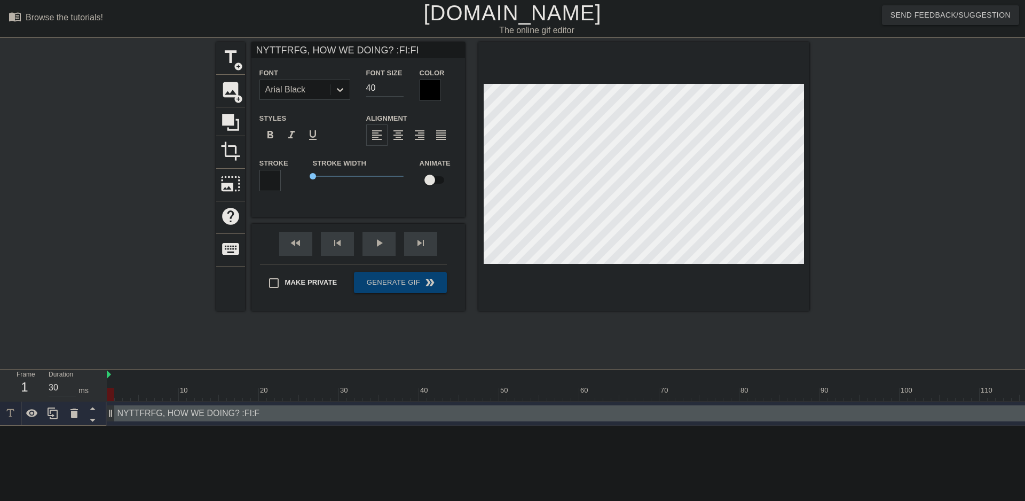
type input "NYTTFRFG, HOW WE DOING? :FI:FIR"
type textarea "NYTTFRFG, HOW WE DOING? :FI:FIR"
type input "NYTTFRFG, HOW WE DOING? :FI:FIRE"
type textarea "NYTTFRFG, HOW WE DOING? :FI:FIRE"
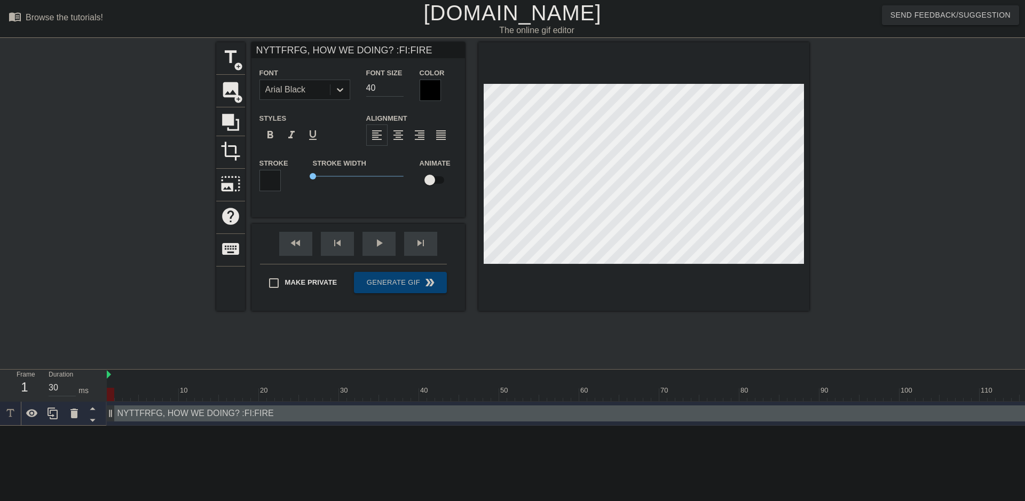
type input "NYTTFRFG, HOW WE DOING? :FI:FIRE:"
type textarea "NYTTFRFG, HOW WE DOING? :FI:FIRE:"
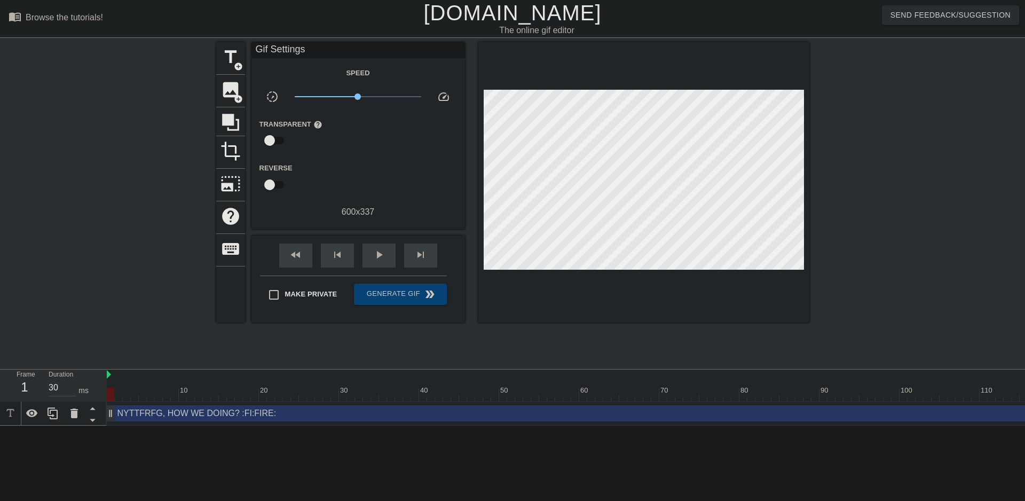
click at [848, 254] on div at bounding box center [902, 202] width 160 height 320
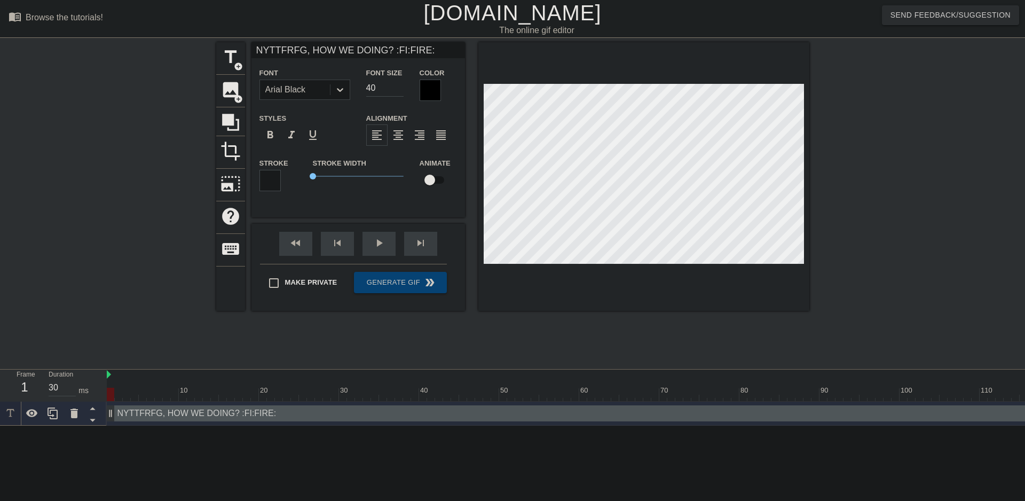
scroll to position [2, 9]
type input "NYTTFRFG, HOW WE DOING? FIRE:"
type textarea "NYTTFRFG, HOW WE DOING? FIRE:"
type input "NYTTFRFG, HOW WE DOING?FIRE:"
type textarea "NYTTFRFG, HOW WE DOING?FIRE:"
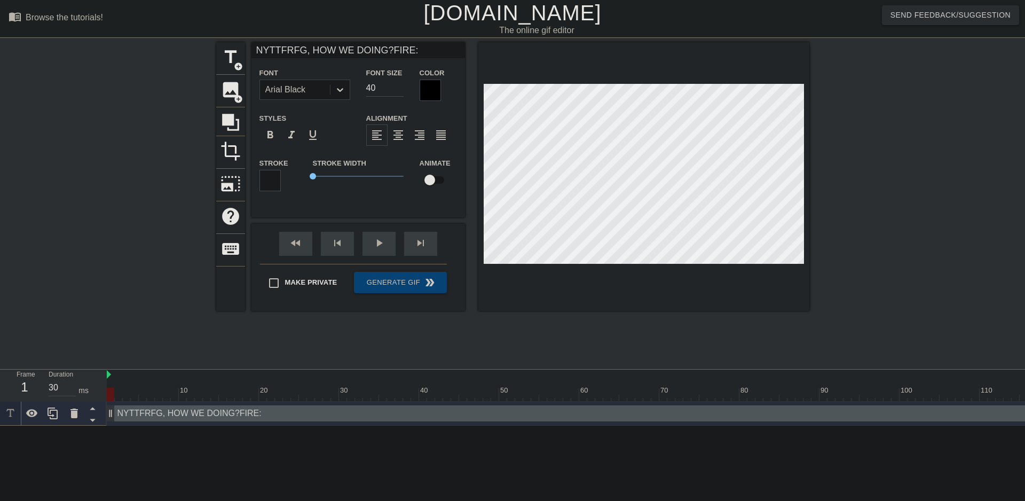
type input "NYTTFRFG, HOW WE DOING? FIRE:"
type textarea "NYTTFRFG, HOW WE DOING? FIRE:"
click at [892, 186] on div at bounding box center [902, 202] width 160 height 320
click at [966, 194] on div at bounding box center [902, 202] width 160 height 320
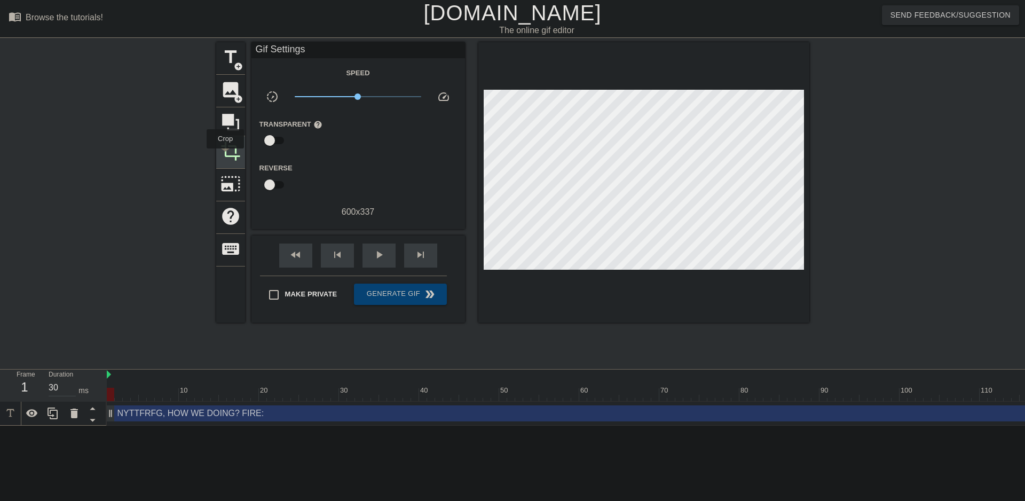
click at [228, 153] on span "crop" at bounding box center [230, 151] width 20 height 20
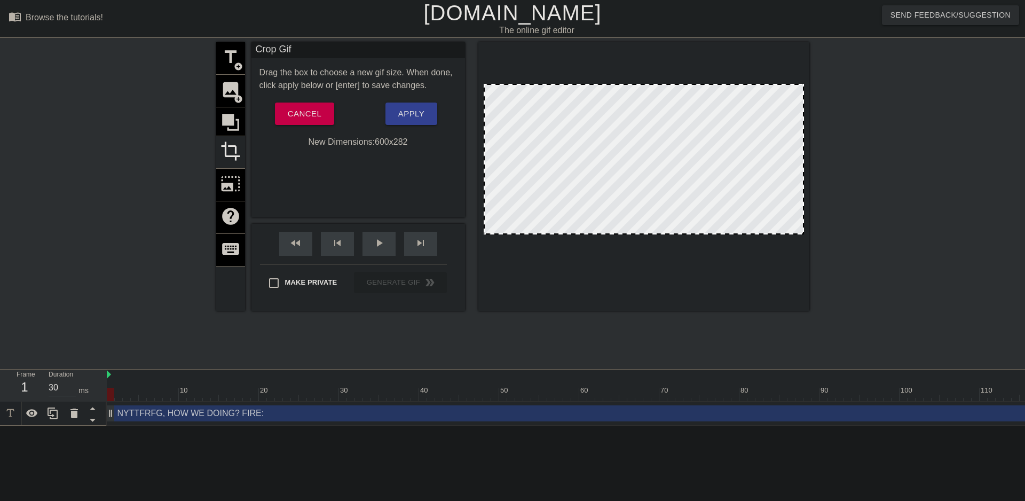
drag, startPoint x: 651, startPoint y: 262, endPoint x: 665, endPoint y: 233, distance: 32.3
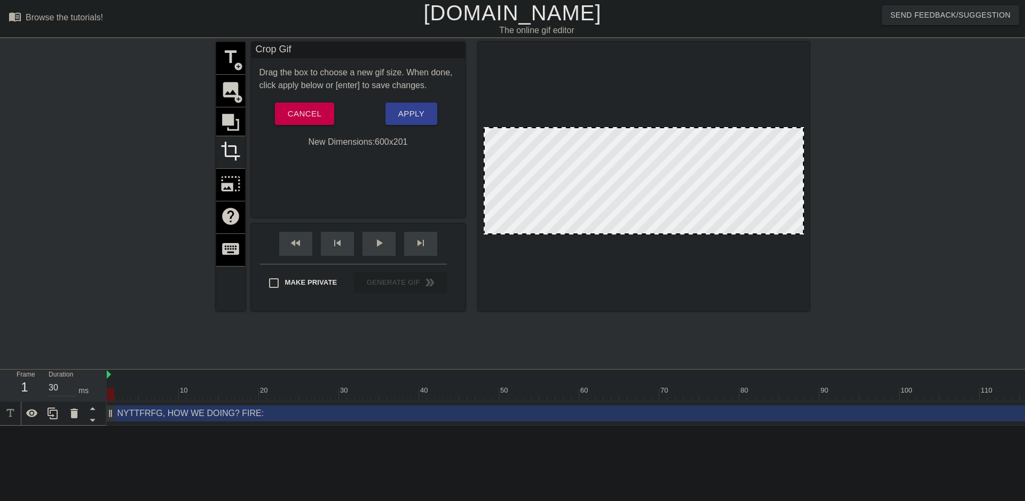
drag, startPoint x: 637, startPoint y: 87, endPoint x: 660, endPoint y: 132, distance: 50.6
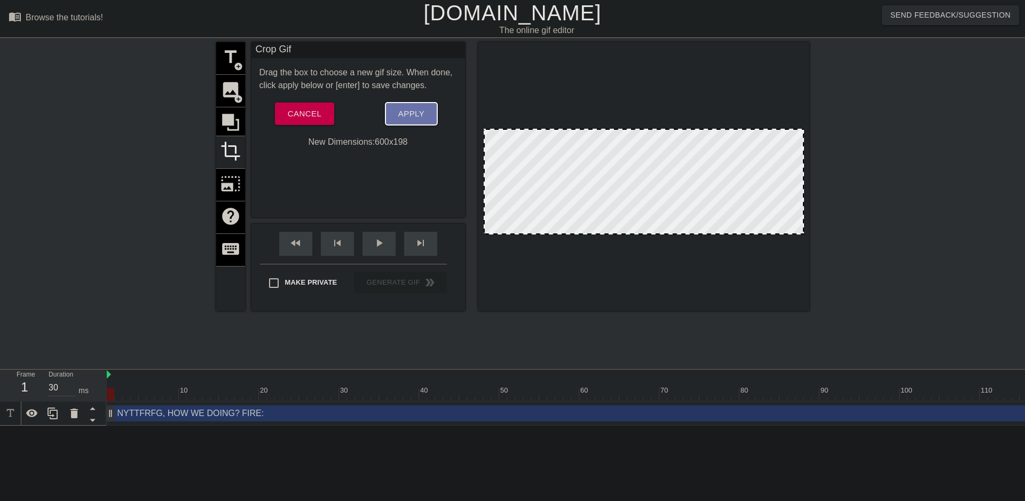
click at [423, 106] on button "Apply" at bounding box center [411, 113] width 52 height 22
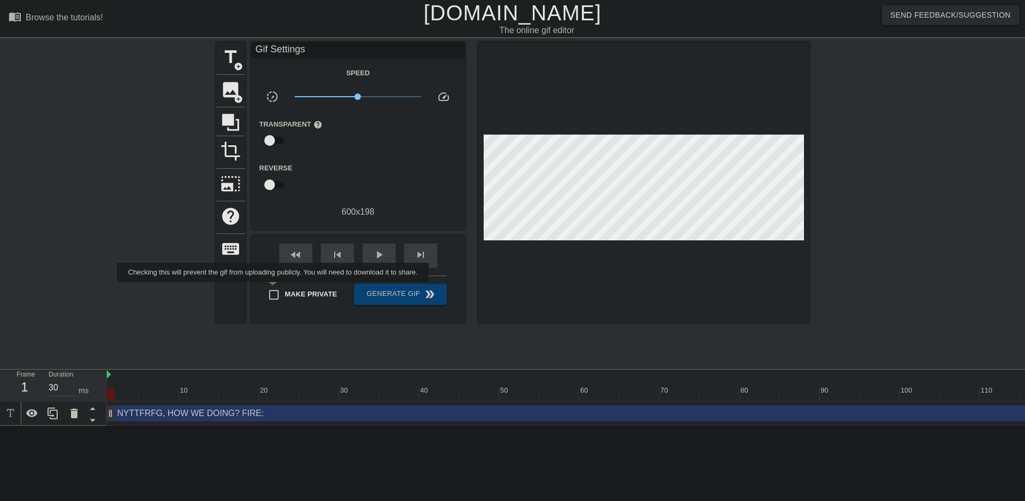
click at [275, 289] on input "Make Private" at bounding box center [274, 294] width 22 height 22
checkbox input "true"
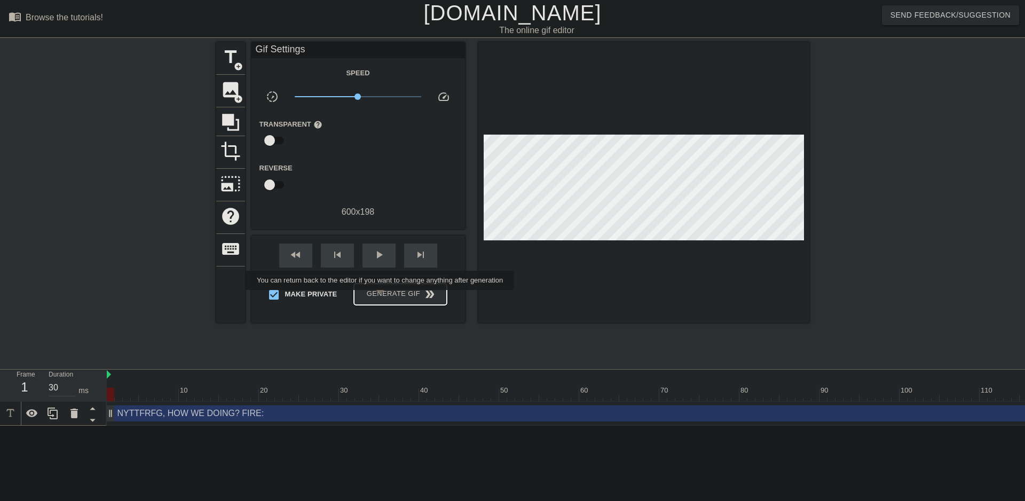
click at [381, 297] on span "Generate Gif double_arrow" at bounding box center [400, 294] width 84 height 13
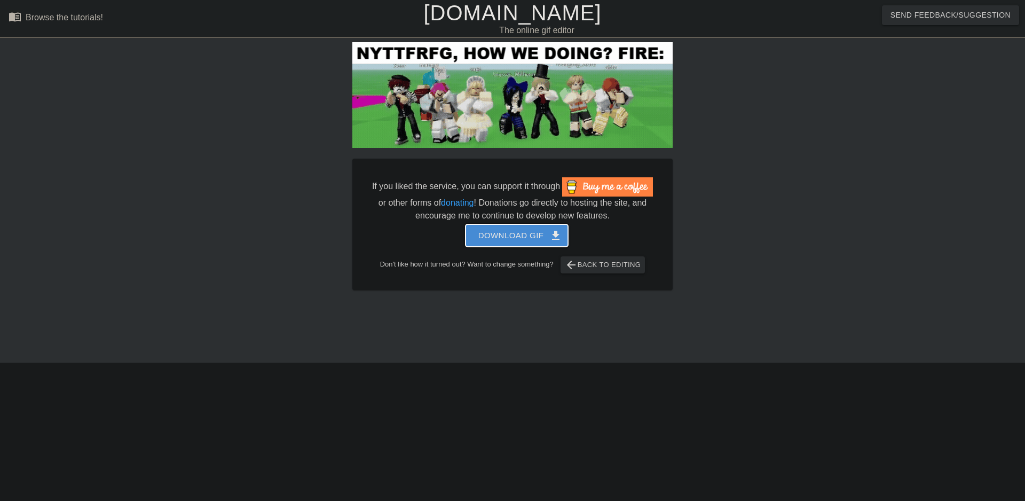
click at [507, 229] on span "Download gif get_app" at bounding box center [516, 235] width 77 height 14
